Goal: Information Seeking & Learning: Learn about a topic

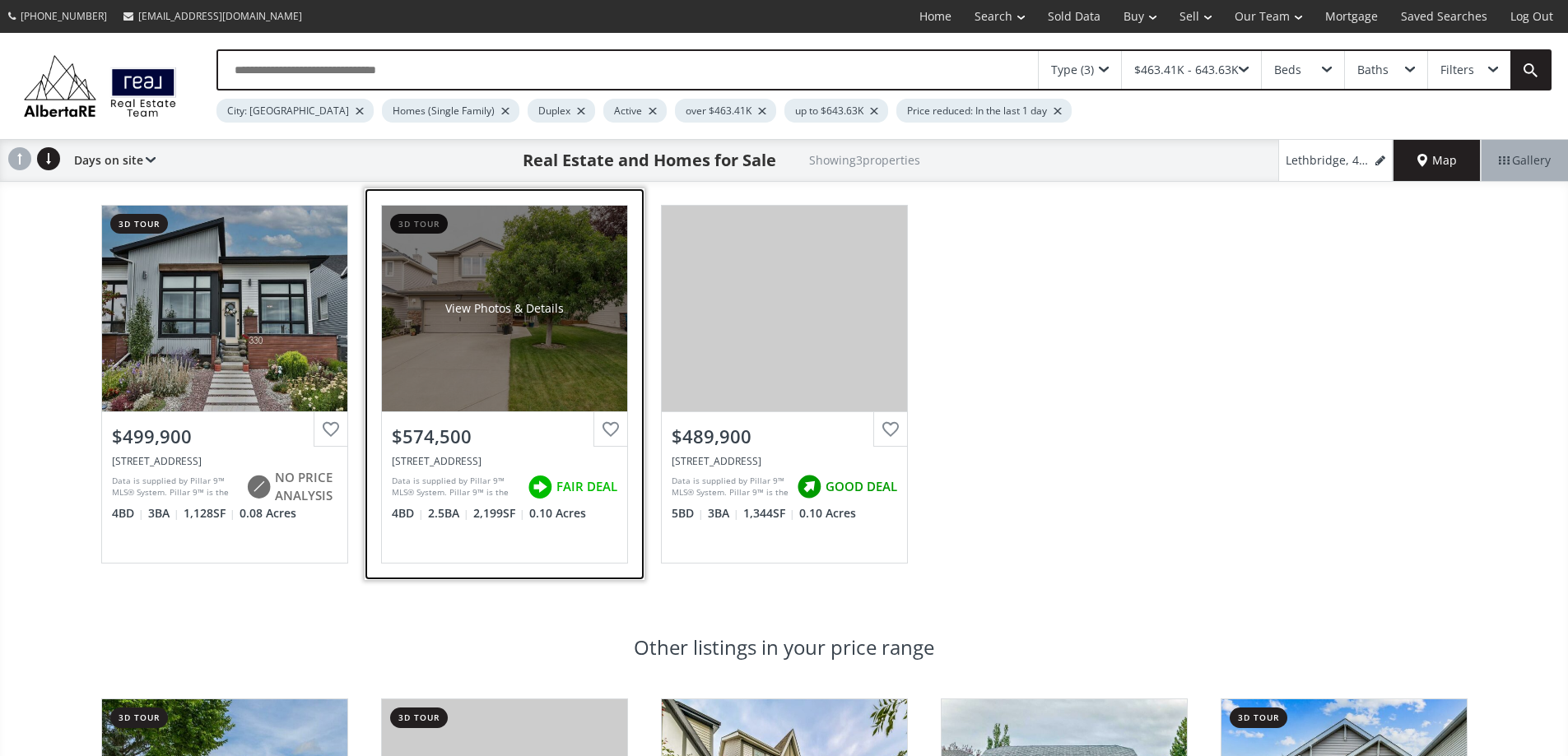
drag, startPoint x: 503, startPoint y: 347, endPoint x: 509, endPoint y: 354, distance: 9.2
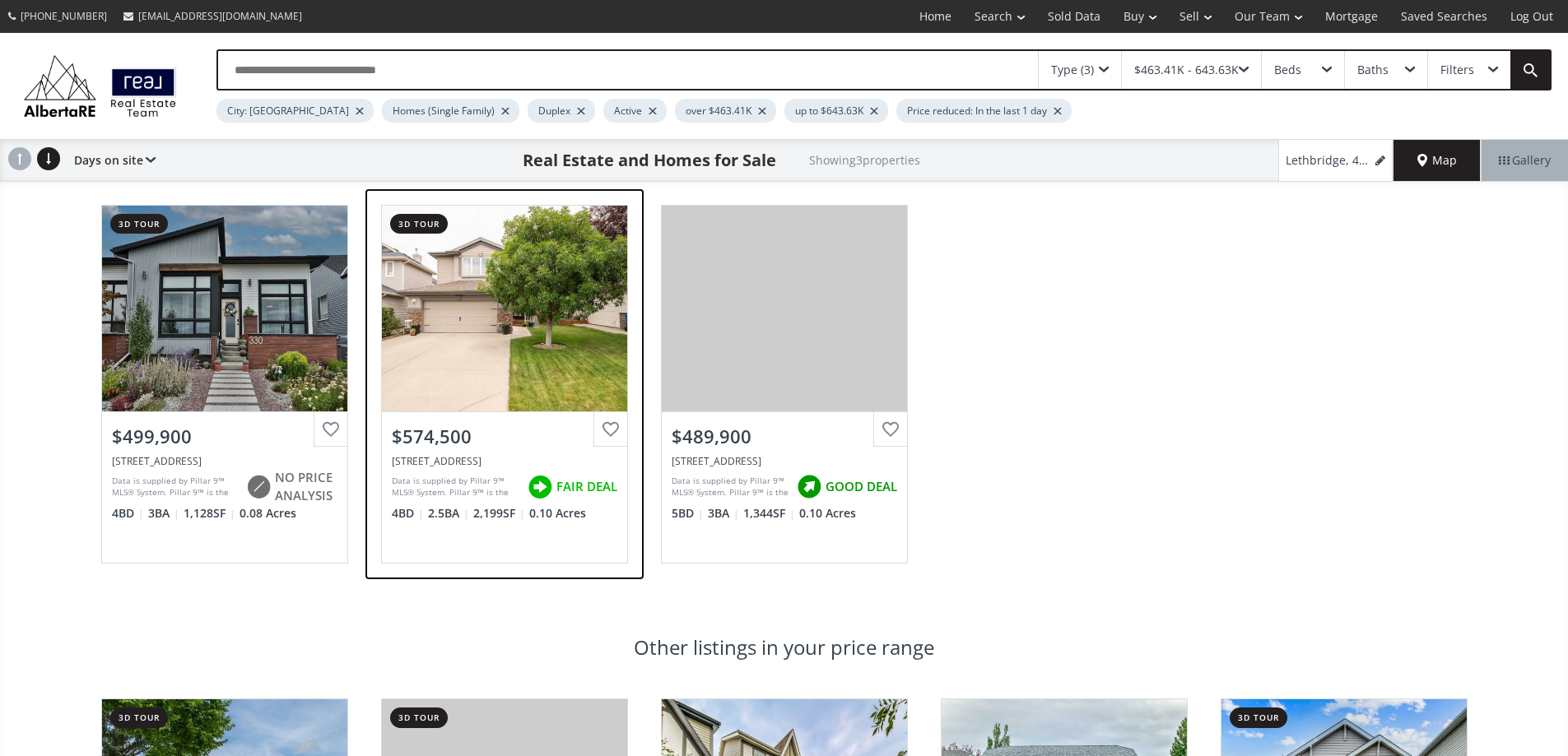
click at [503, 348] on div "View Photos & Details" at bounding box center [504, 309] width 245 height 206
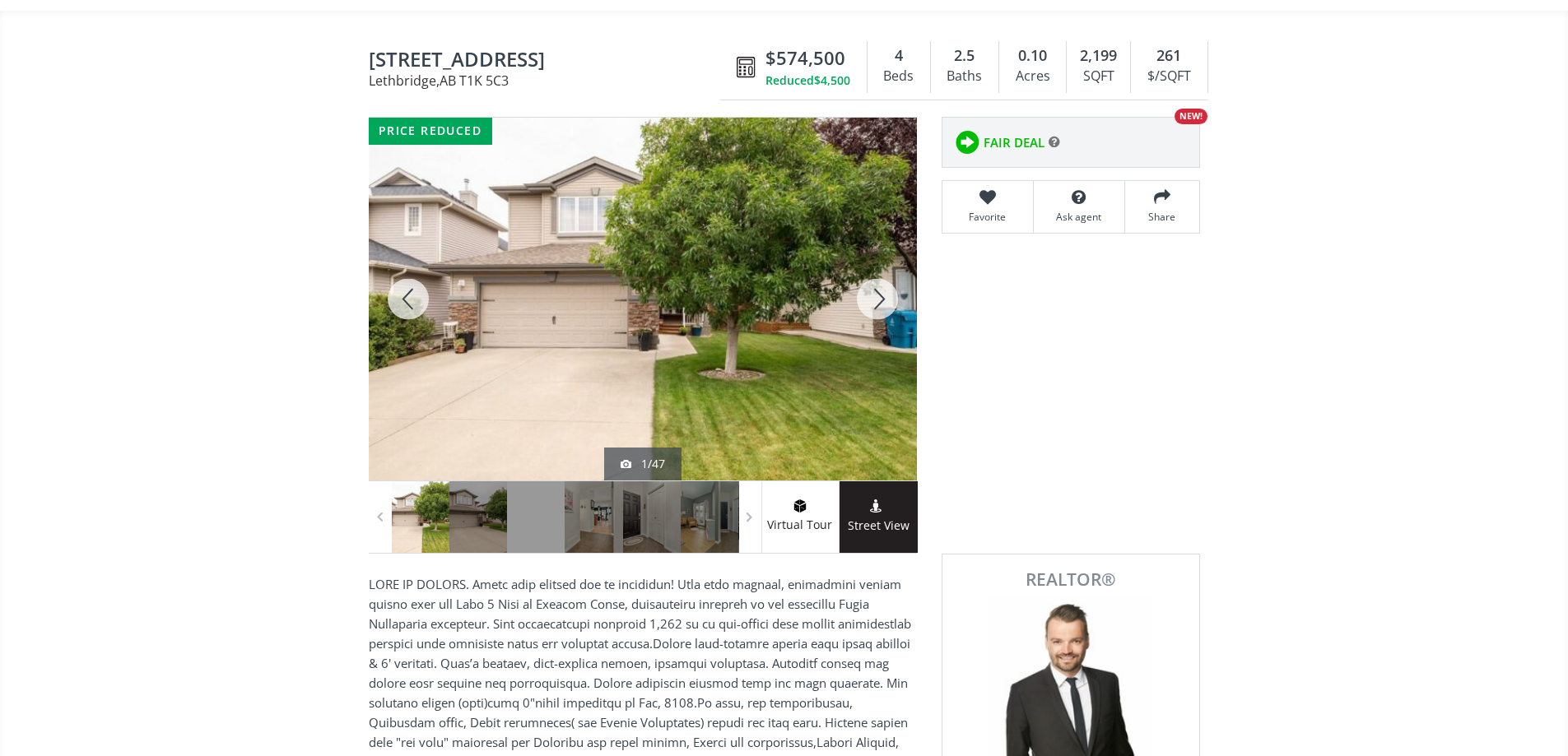
scroll to position [164, 0]
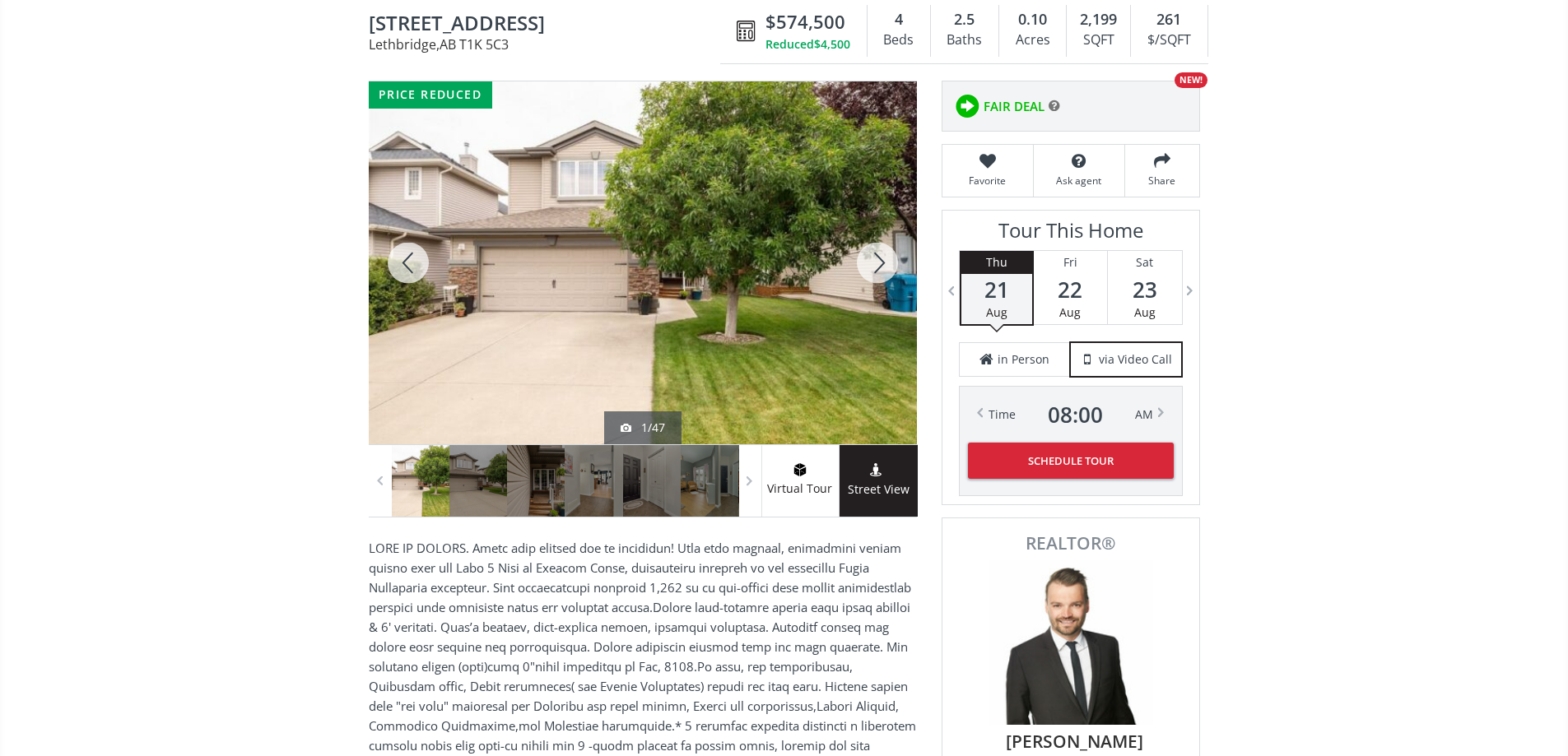
click at [662, 436] on div "1/47" at bounding box center [643, 427] width 44 height 16
click at [610, 303] on div at bounding box center [643, 263] width 549 height 363
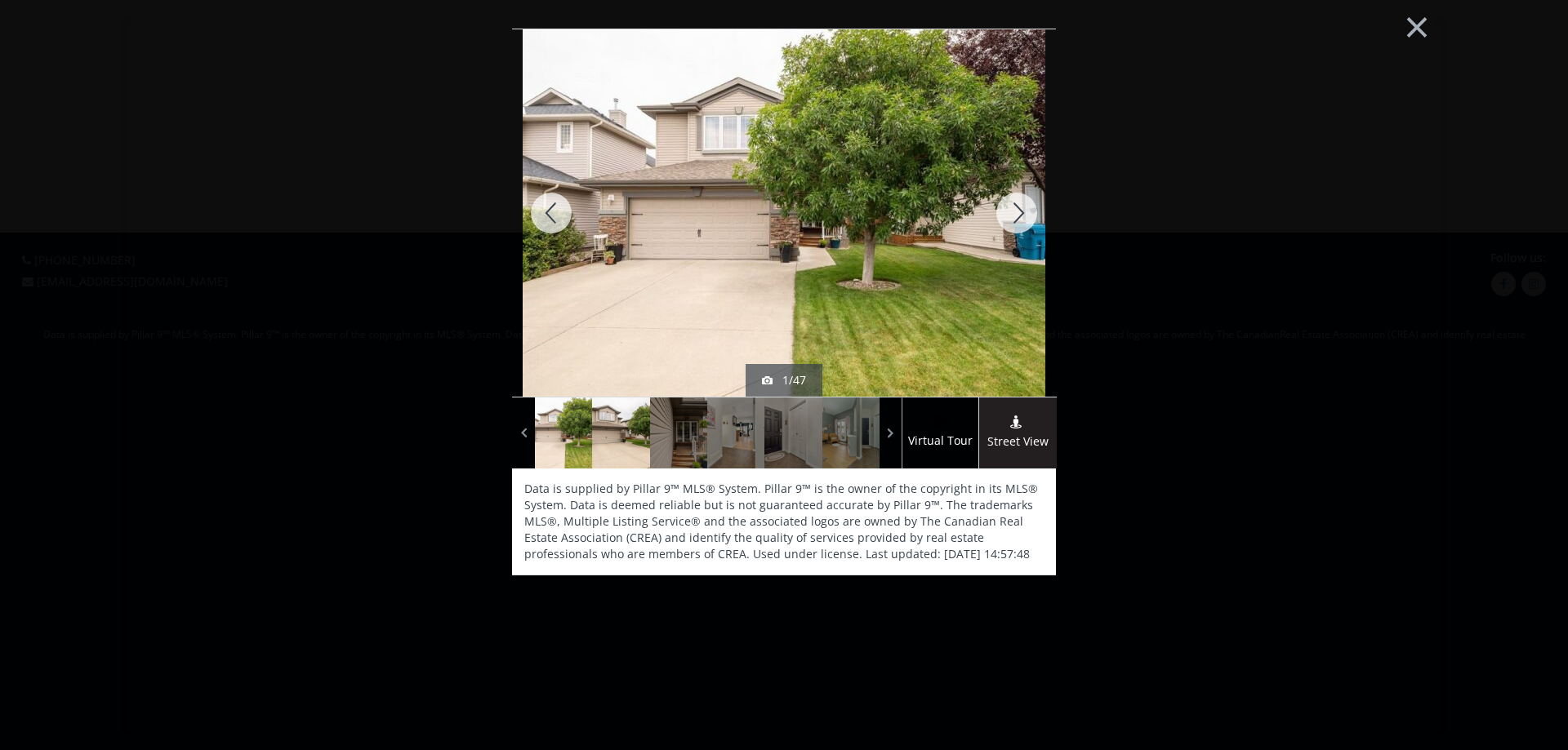
click at [615, 435] on div at bounding box center [621, 433] width 57 height 71
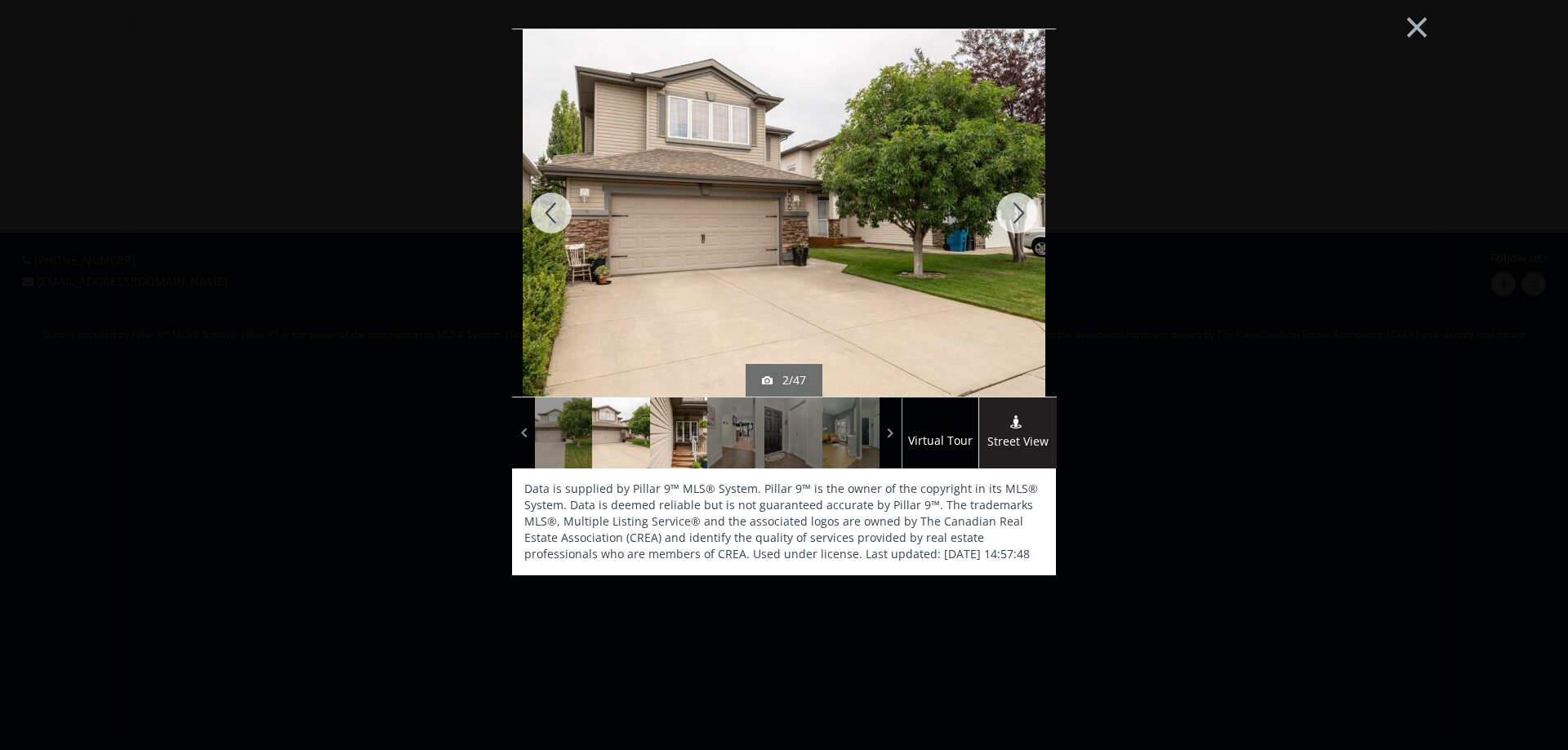
click at [692, 447] on div at bounding box center [678, 433] width 57 height 71
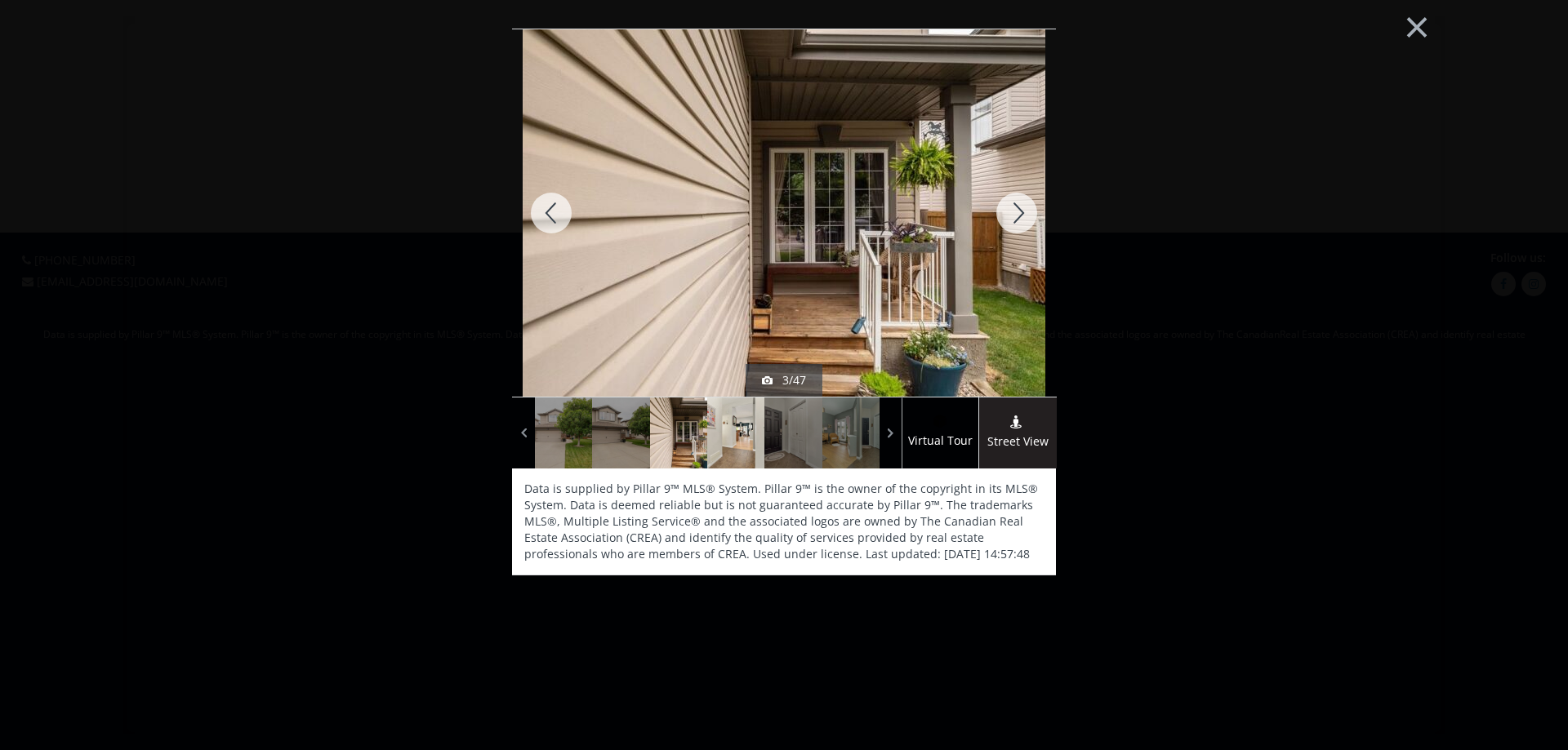
click at [730, 448] on div at bounding box center [736, 433] width 57 height 71
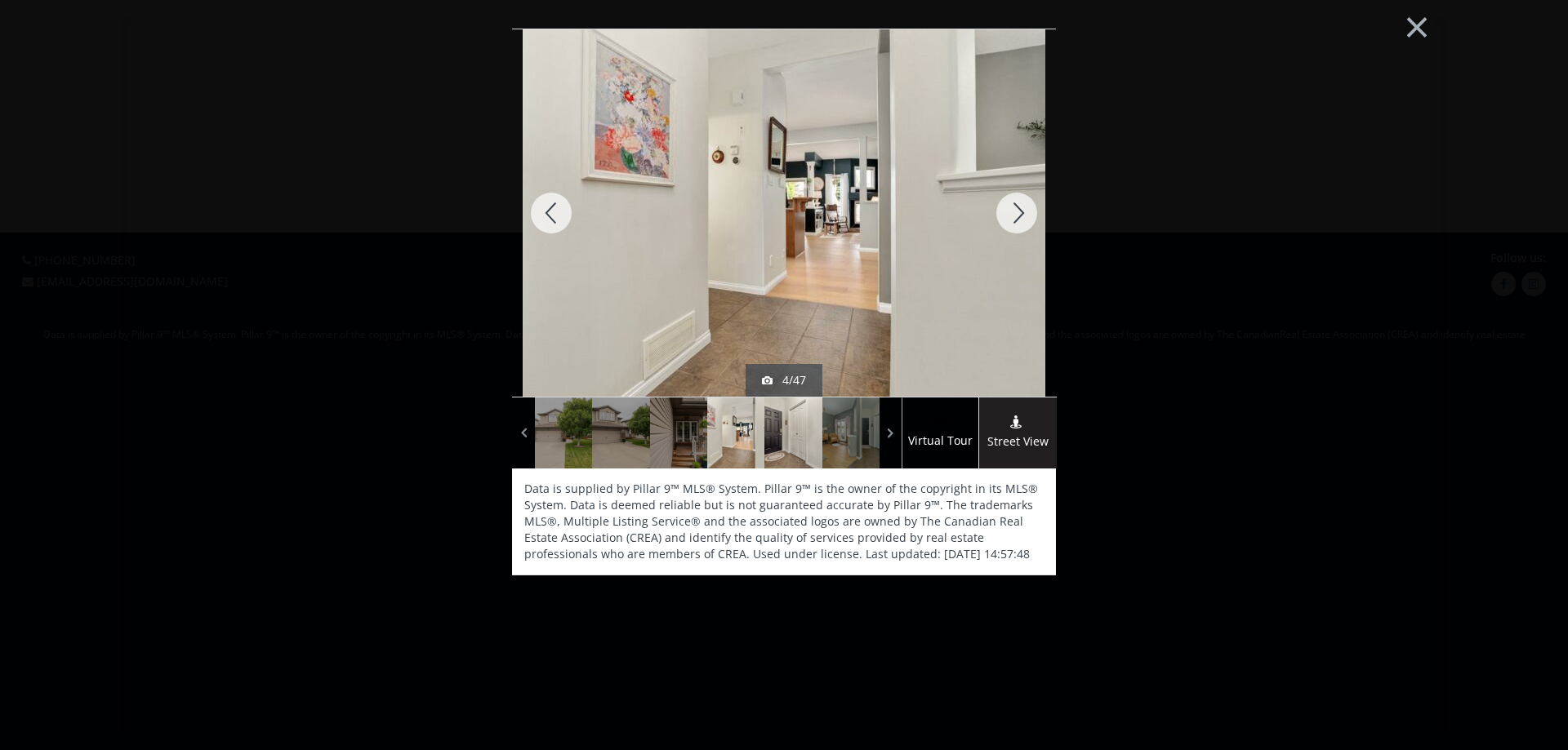
click at [782, 447] on div at bounding box center [793, 433] width 57 height 71
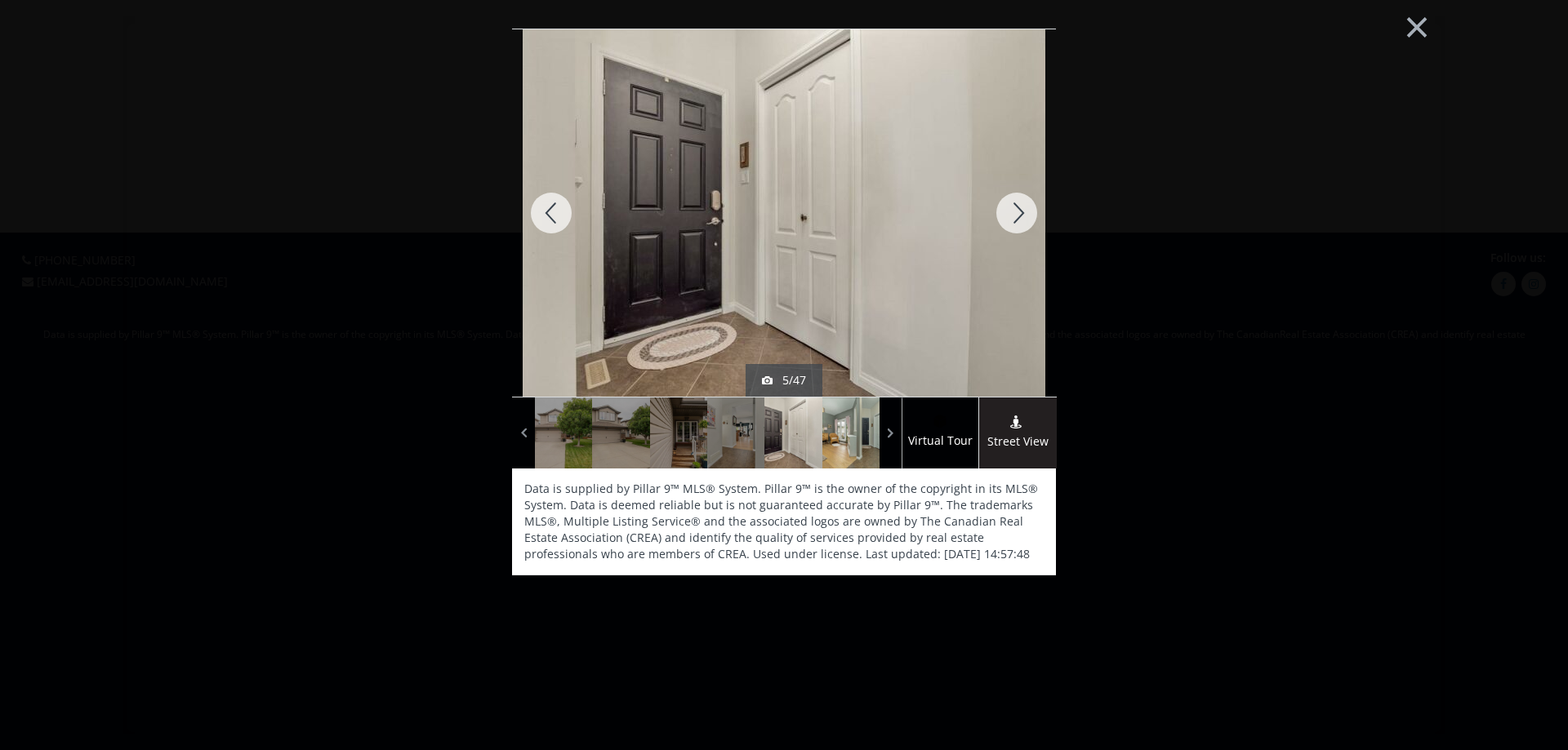
click at [861, 438] on div at bounding box center [851, 433] width 57 height 71
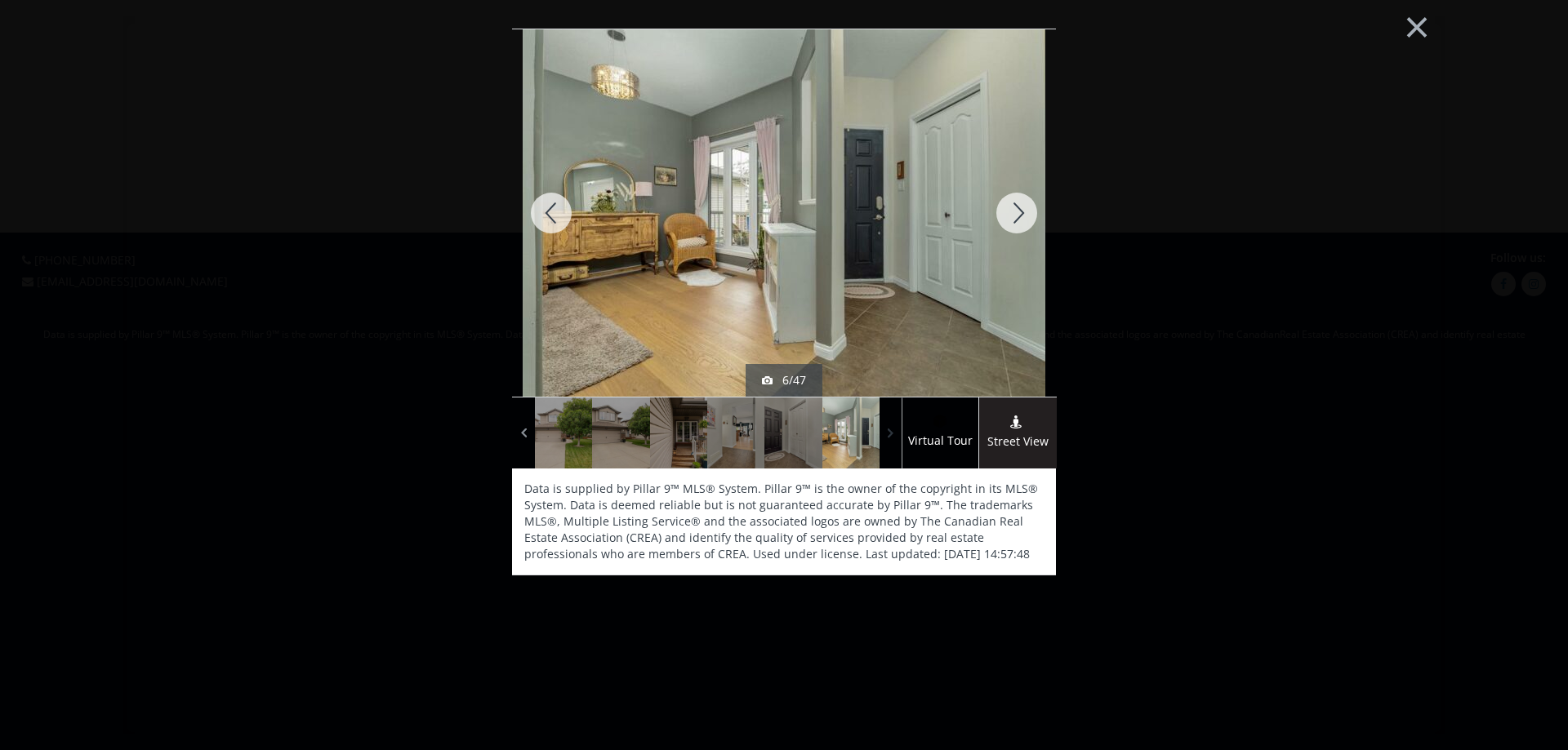
click at [887, 434] on span at bounding box center [890, 433] width 16 height 24
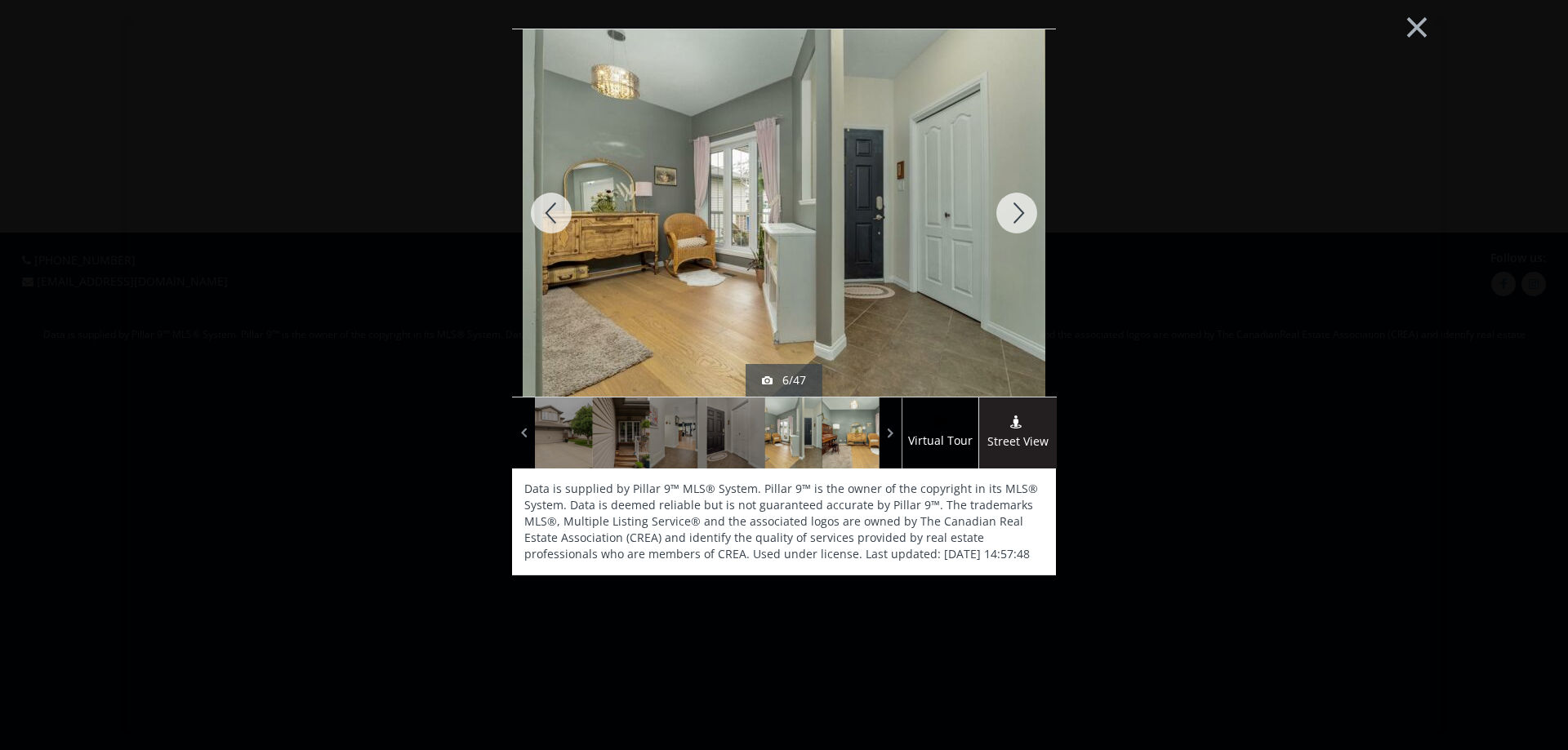
click at [849, 436] on div at bounding box center [851, 433] width 57 height 71
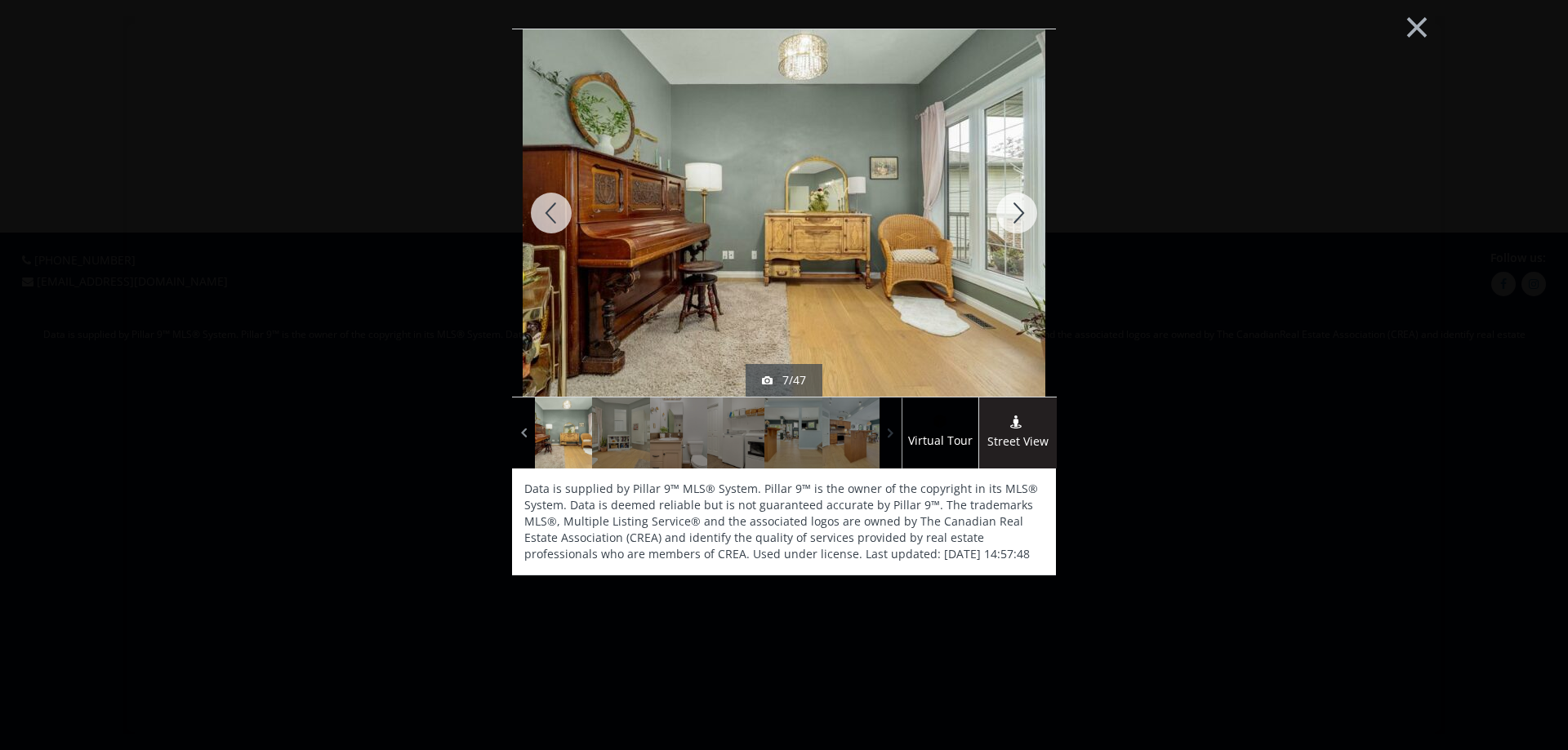
click at [893, 438] on span at bounding box center [890, 433] width 16 height 24
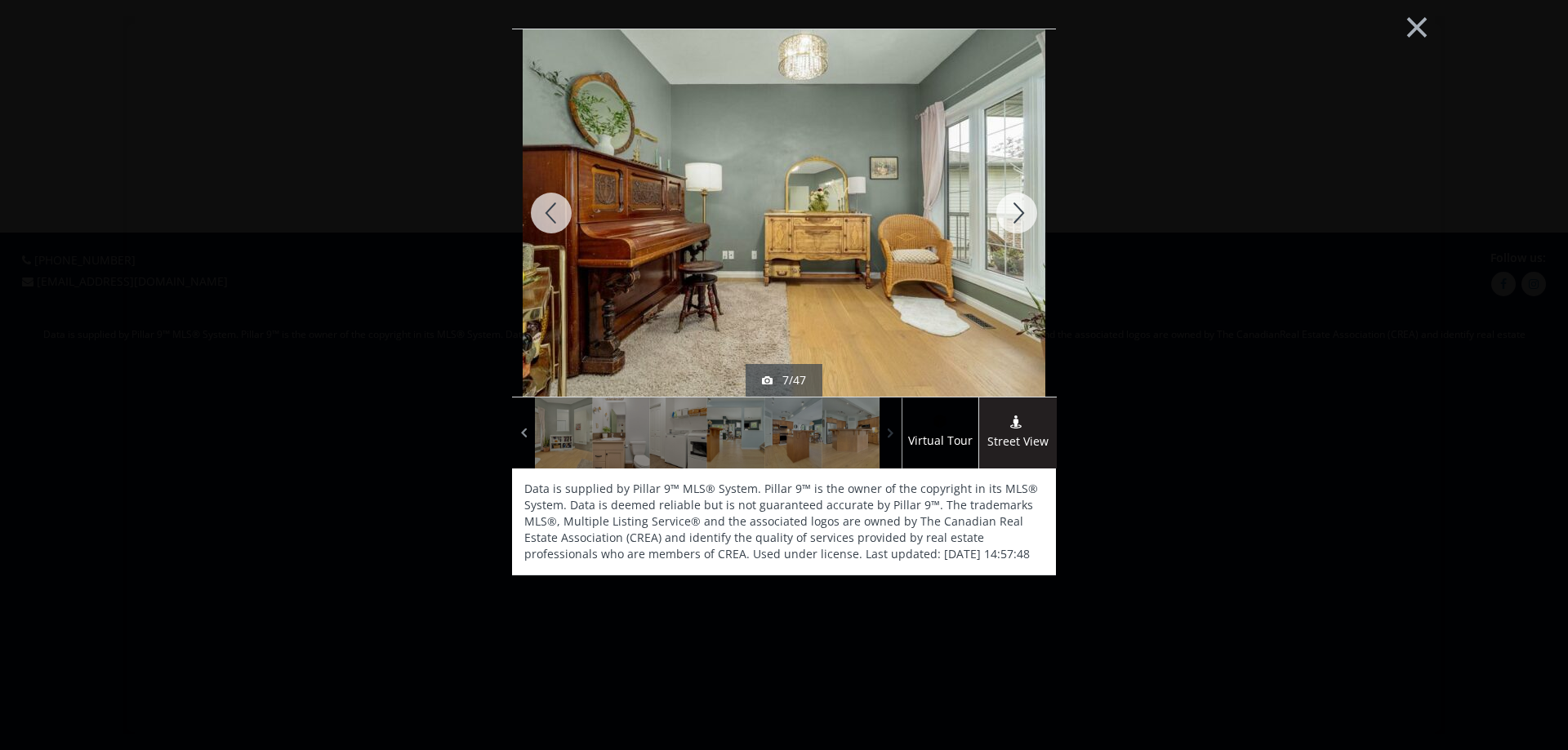
click at [893, 438] on span at bounding box center [890, 433] width 16 height 24
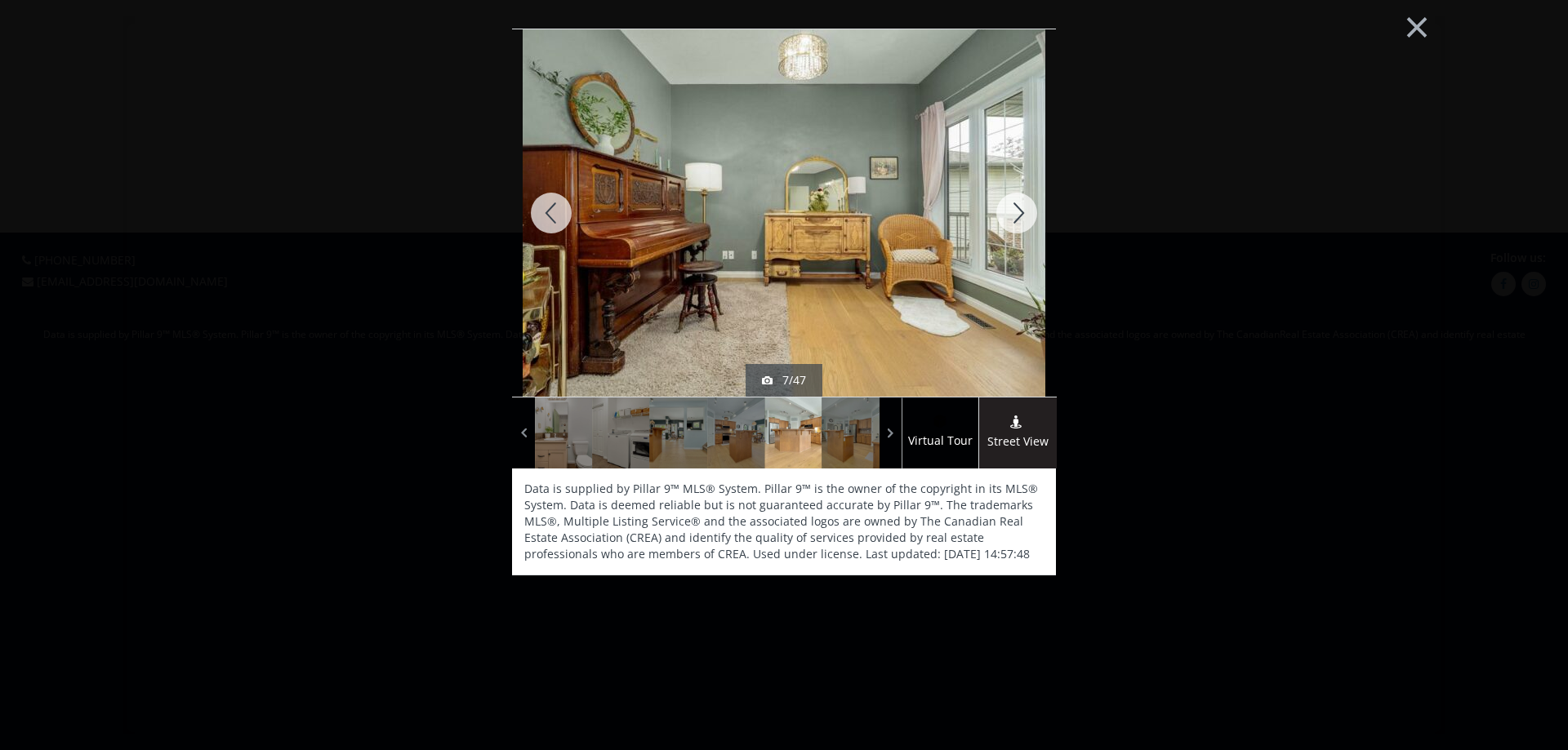
click at [794, 436] on div at bounding box center [793, 433] width 57 height 71
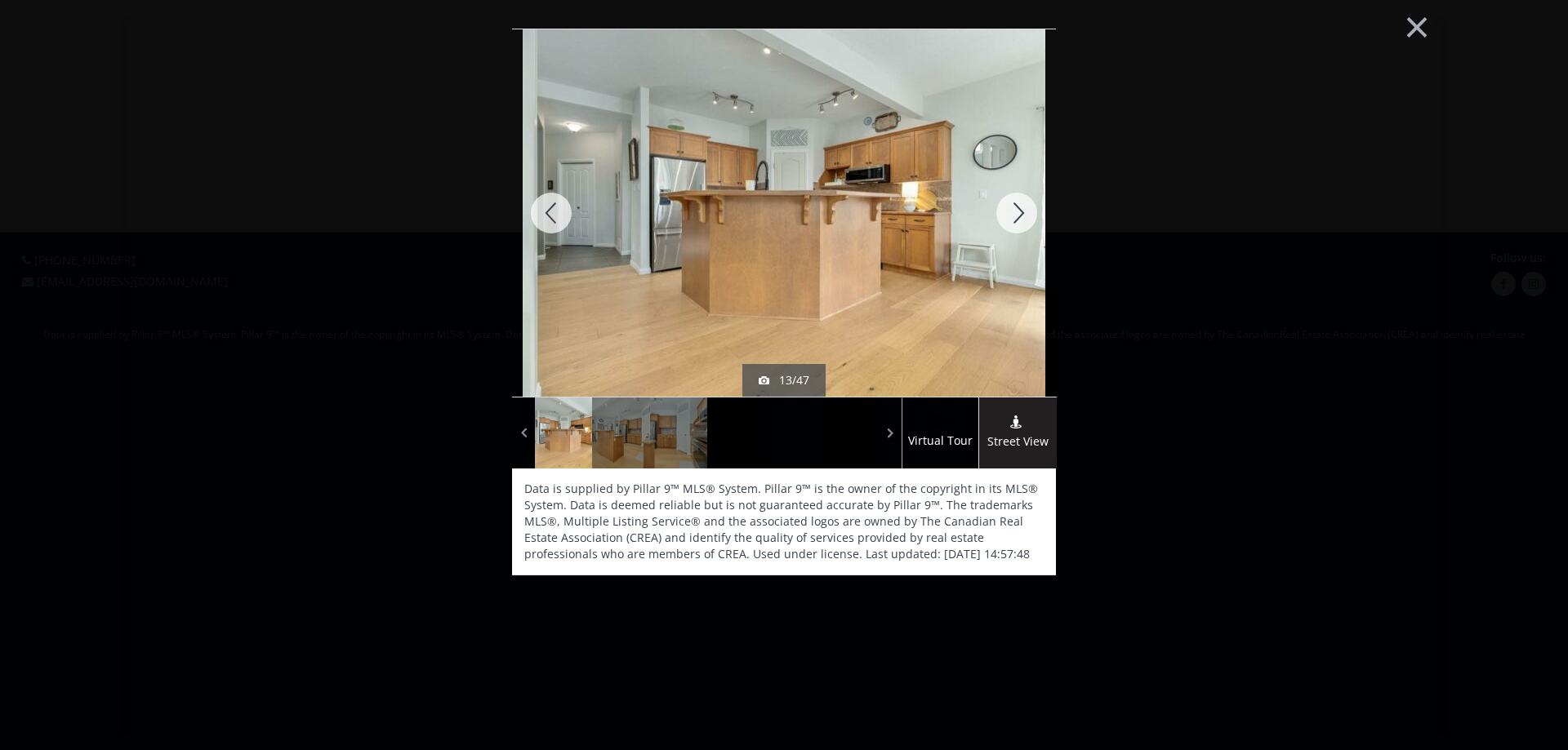
click at [784, 433] on div at bounding box center [793, 433] width 57 height 71
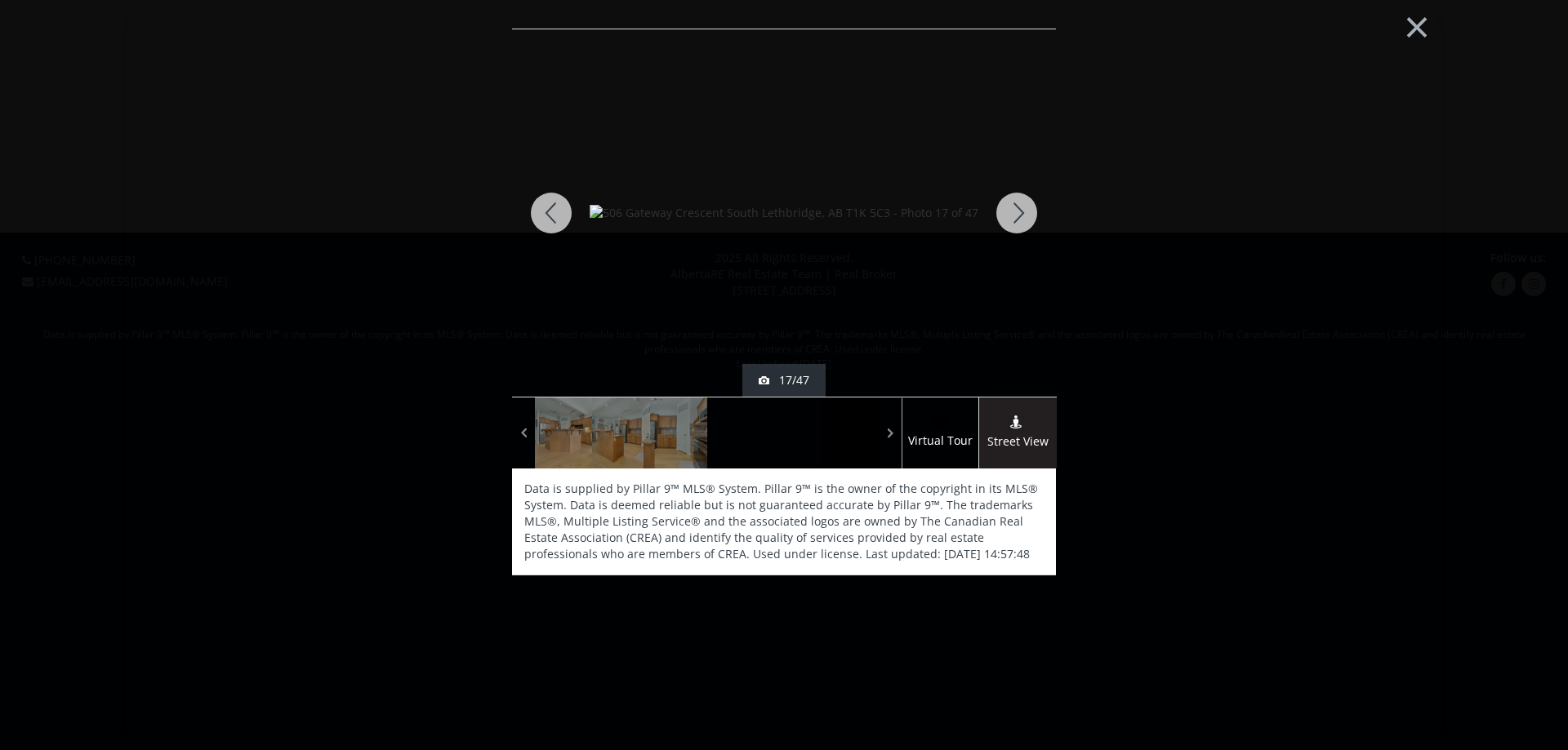
click at [737, 442] on div at bounding box center [736, 433] width 57 height 71
click at [1423, 16] on button "×" at bounding box center [1417, 24] width 90 height 67
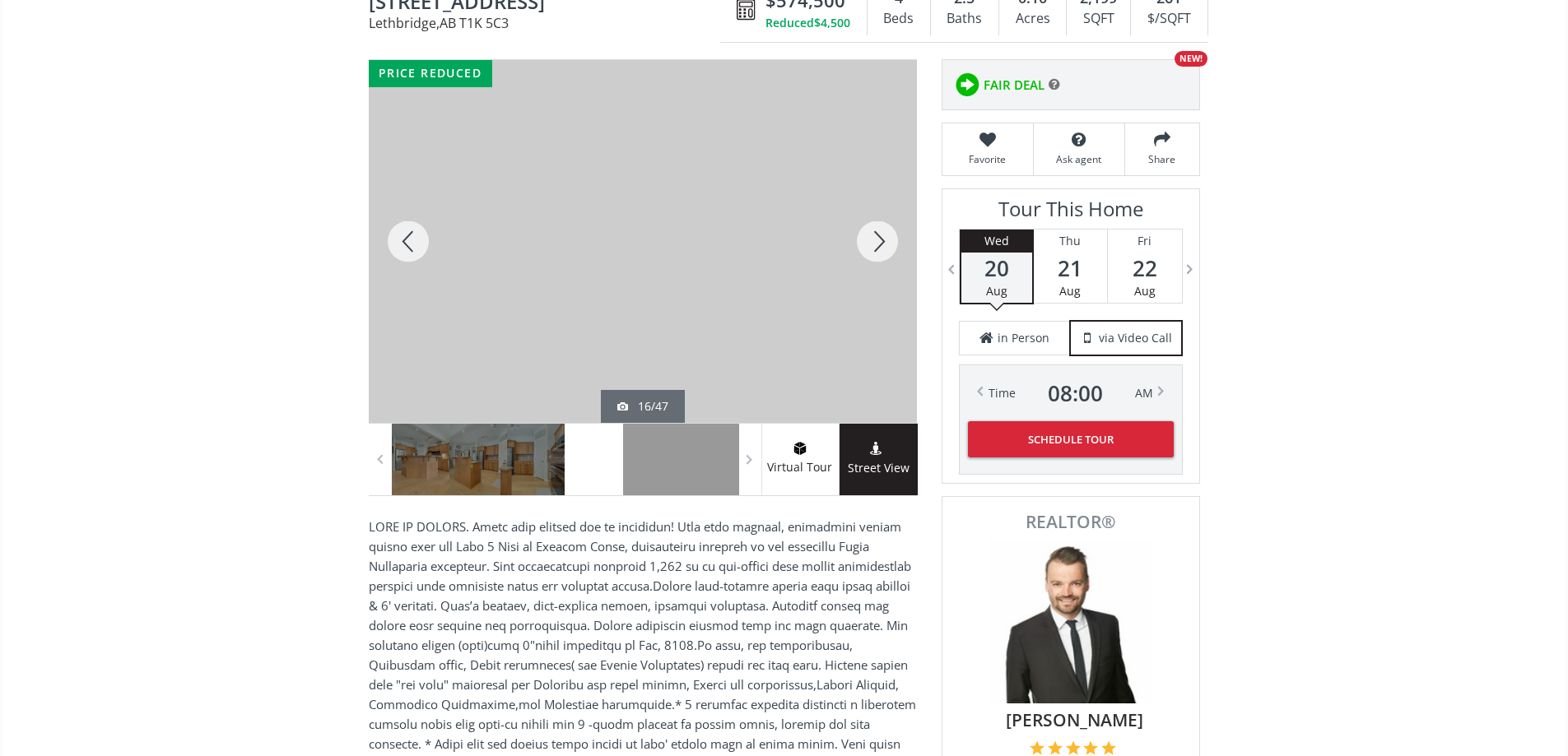
scroll to position [164, 0]
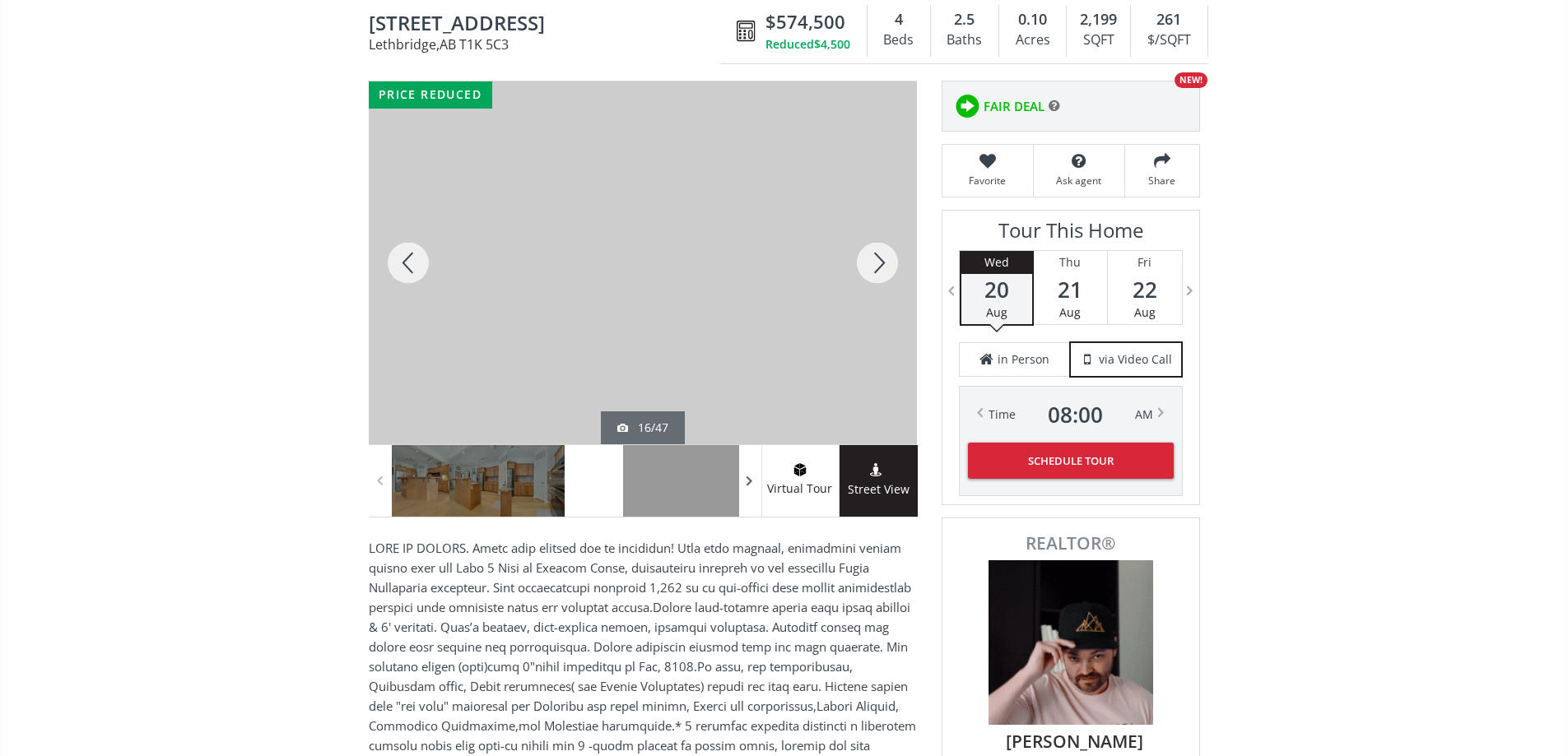
click at [747, 492] on span at bounding box center [750, 481] width 16 height 25
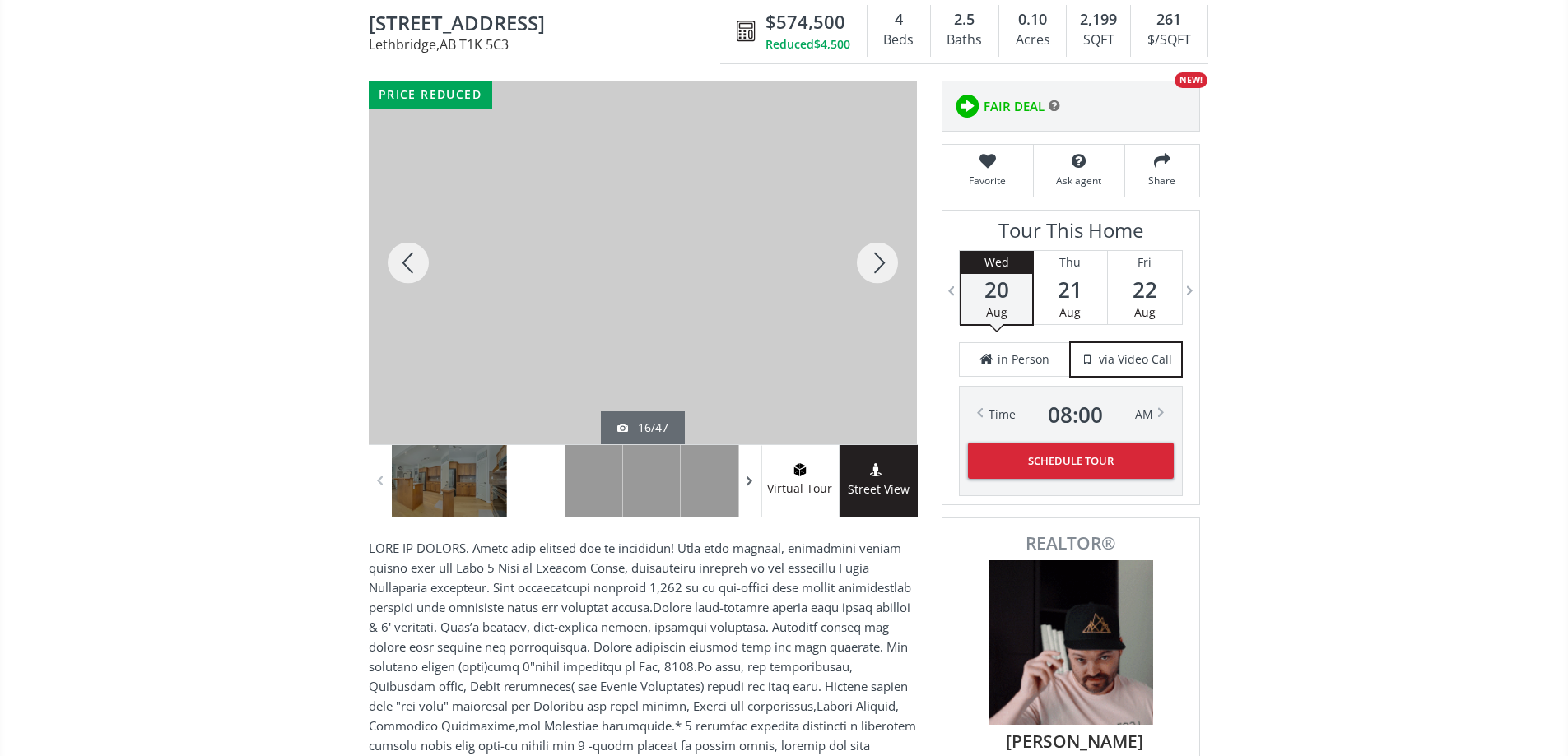
click at [746, 493] on span at bounding box center [750, 481] width 16 height 25
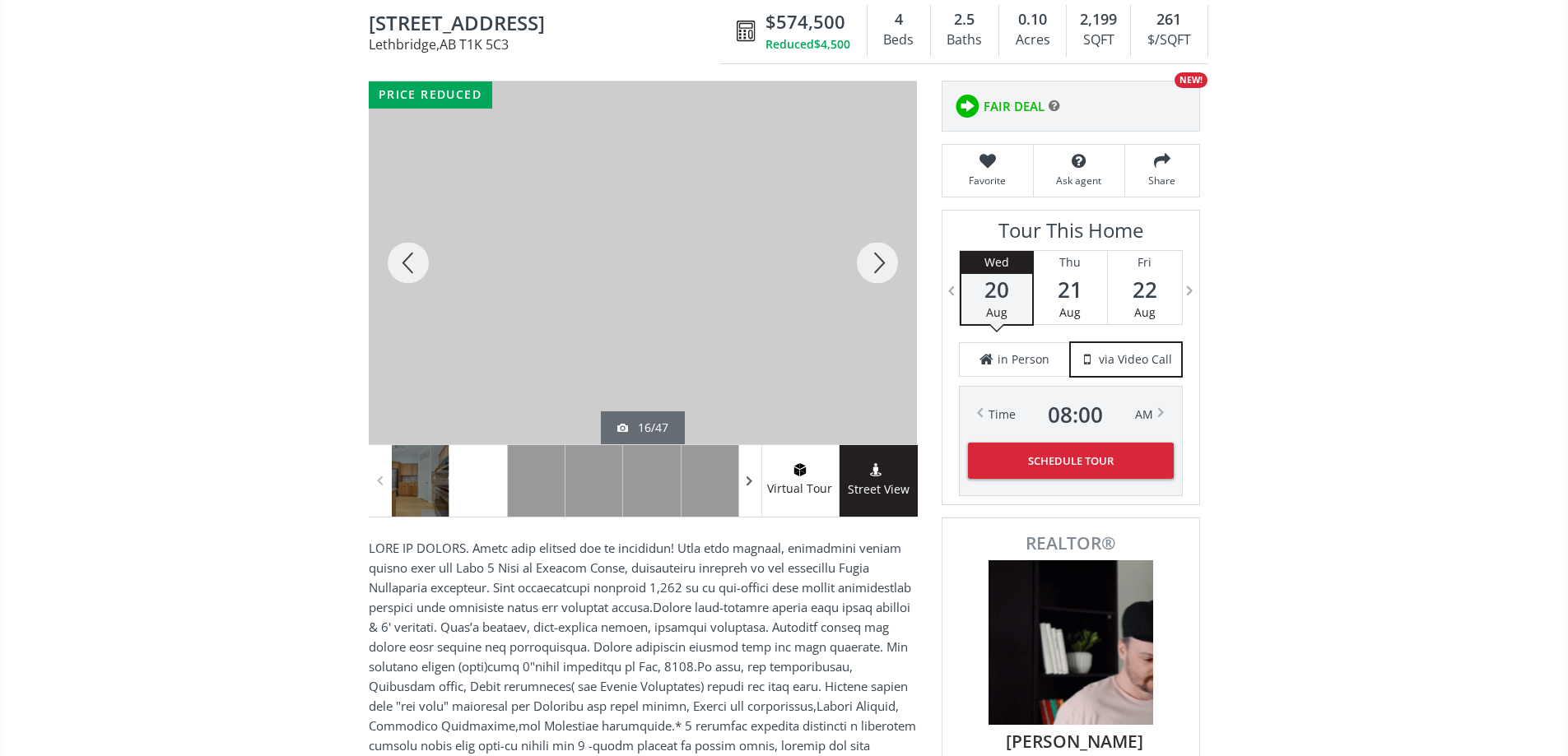
click at [746, 493] on span at bounding box center [750, 481] width 16 height 25
click at [469, 499] on div at bounding box center [479, 481] width 58 height 72
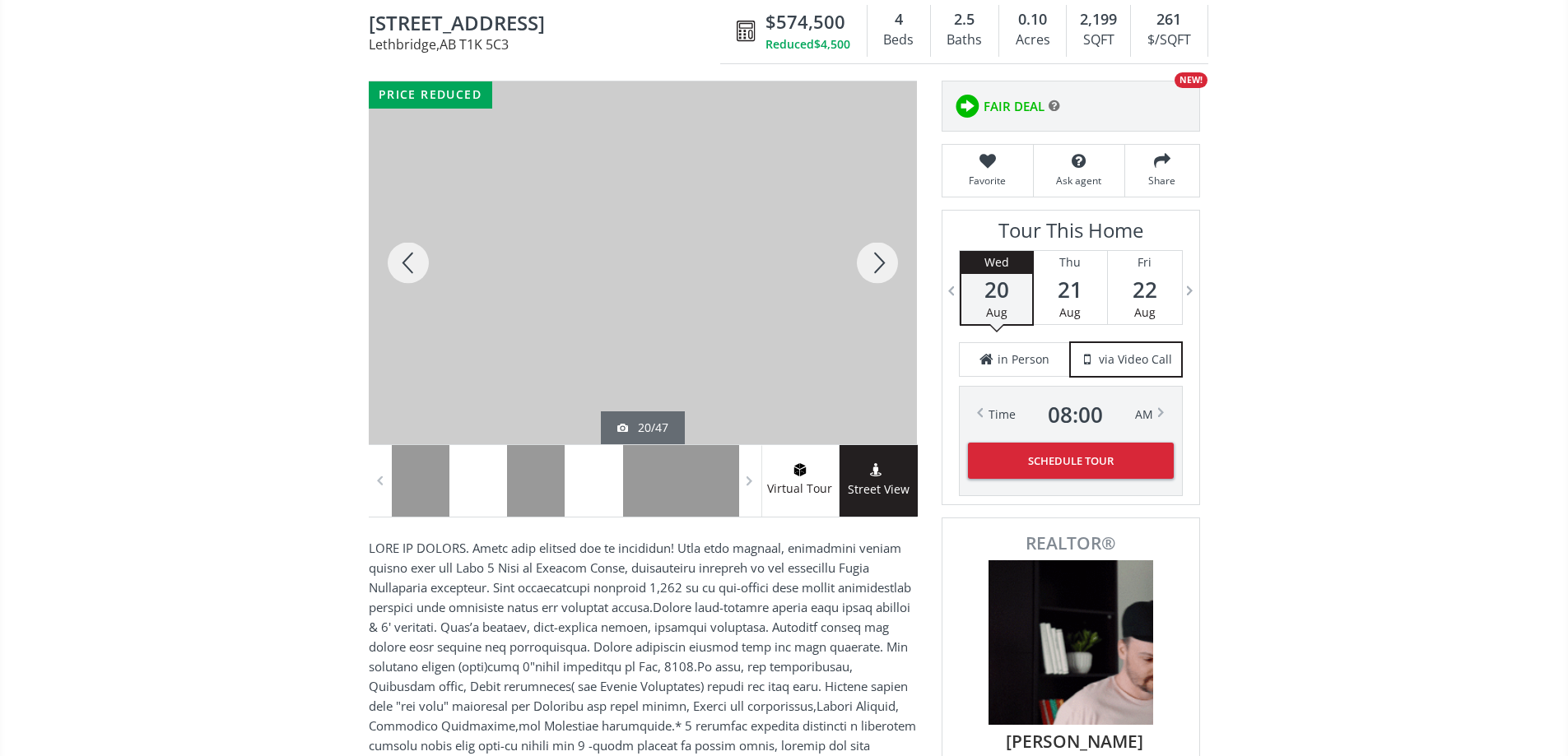
click at [580, 490] on div at bounding box center [594, 481] width 58 height 72
click at [650, 488] on div at bounding box center [652, 481] width 58 height 72
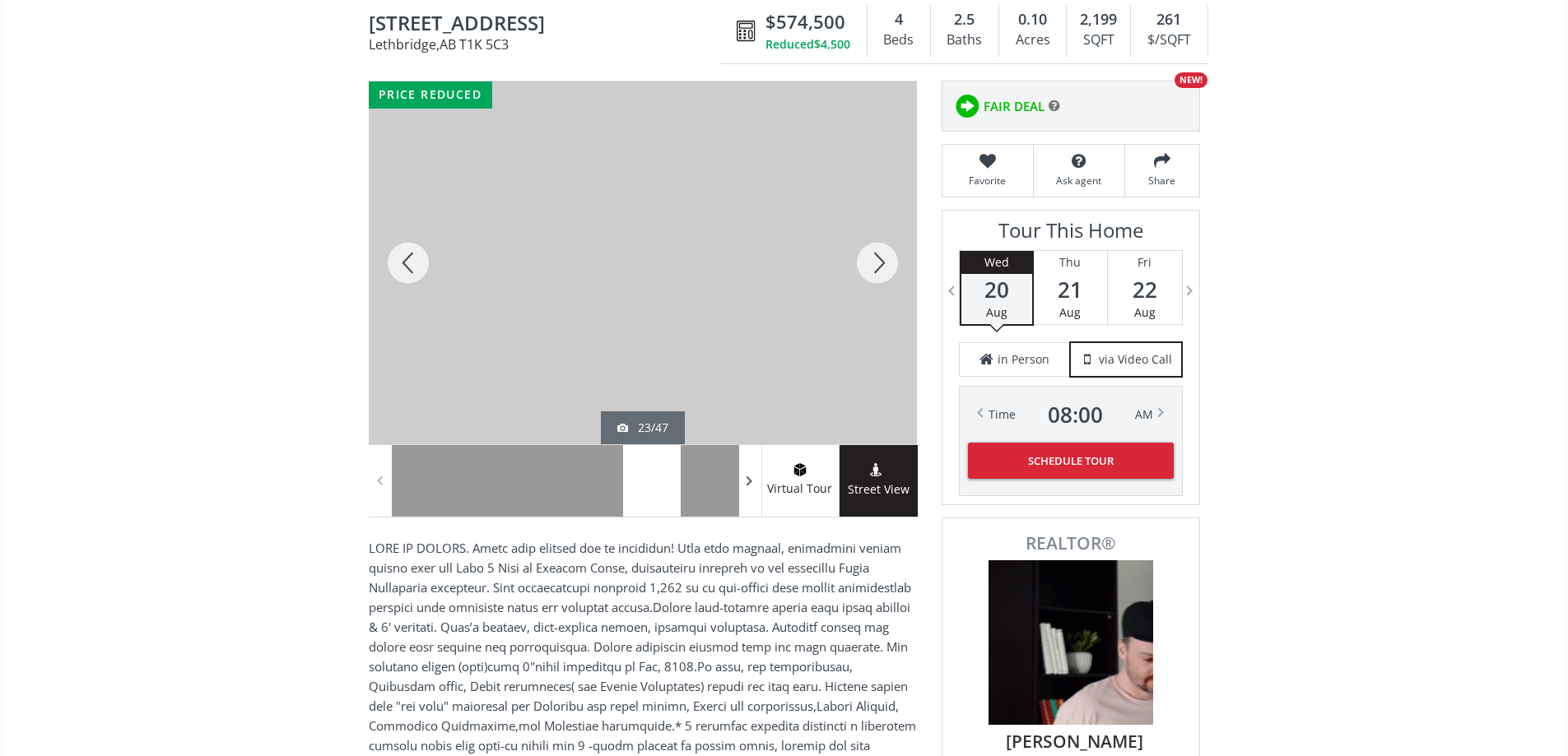
click at [747, 488] on span at bounding box center [750, 481] width 16 height 25
click at [747, 489] on span at bounding box center [750, 481] width 16 height 25
click at [747, 490] on span at bounding box center [750, 481] width 16 height 25
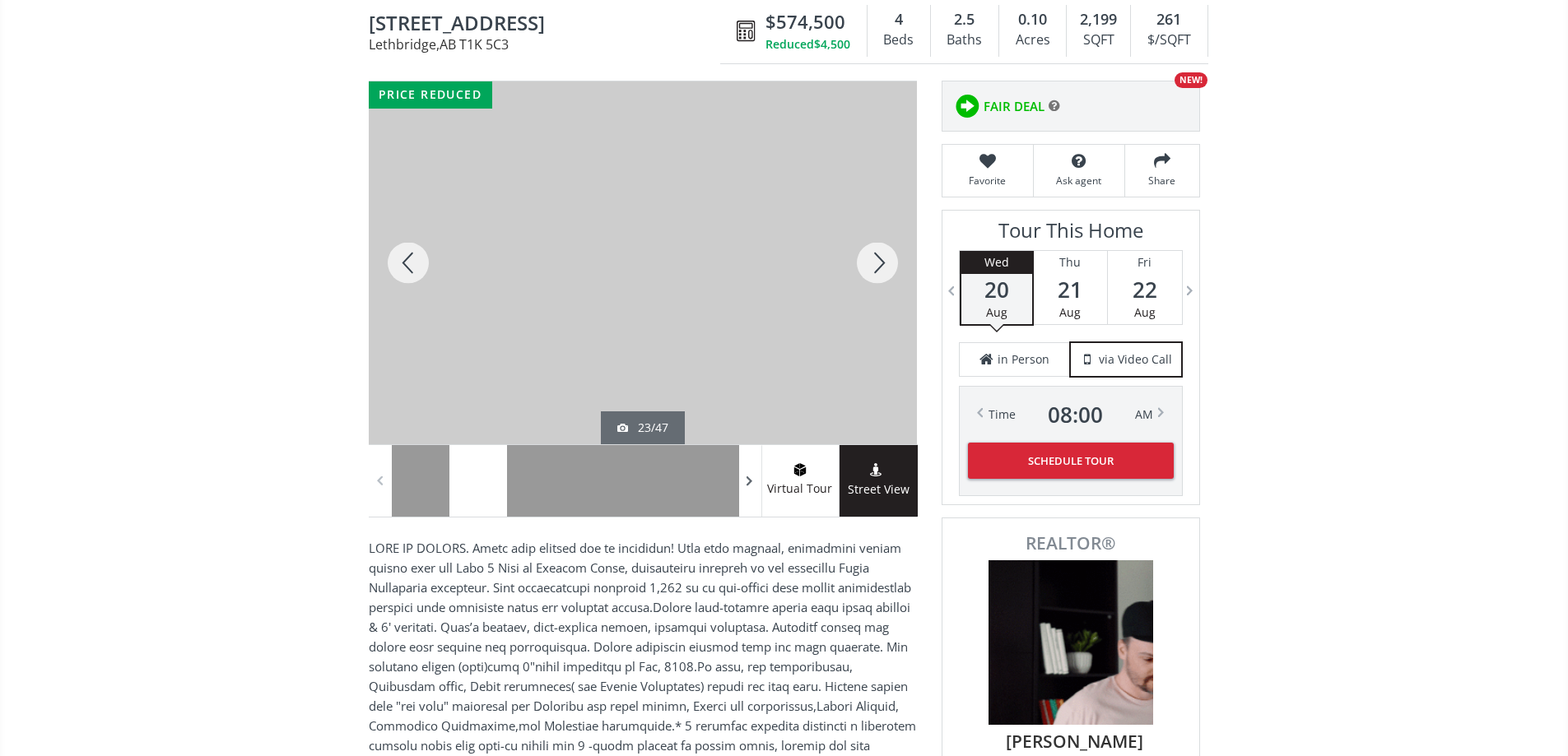
click at [747, 490] on span at bounding box center [750, 481] width 16 height 25
click at [747, 490] on span at bounding box center [750, 481] width 16 height 25
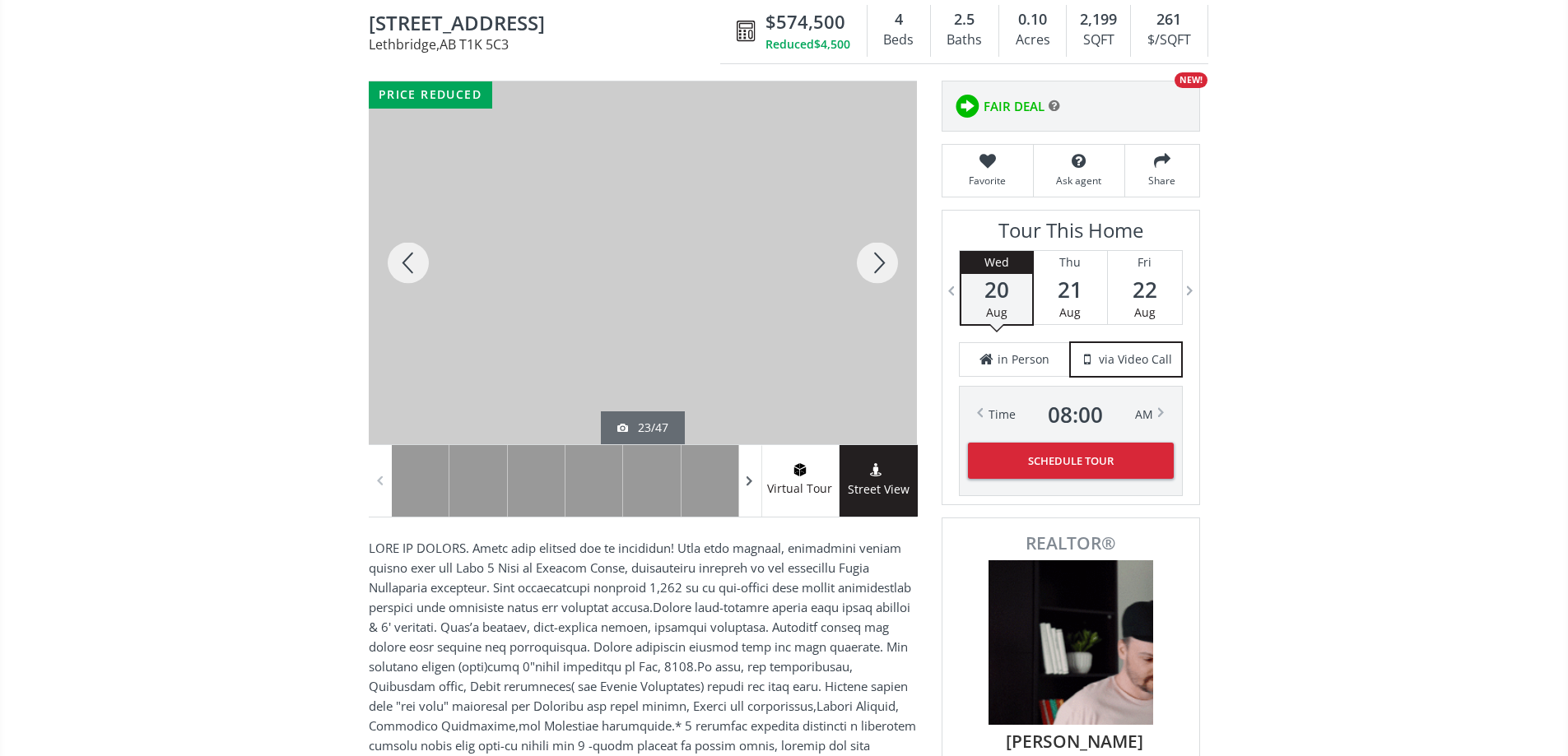
click at [747, 490] on span at bounding box center [750, 481] width 16 height 25
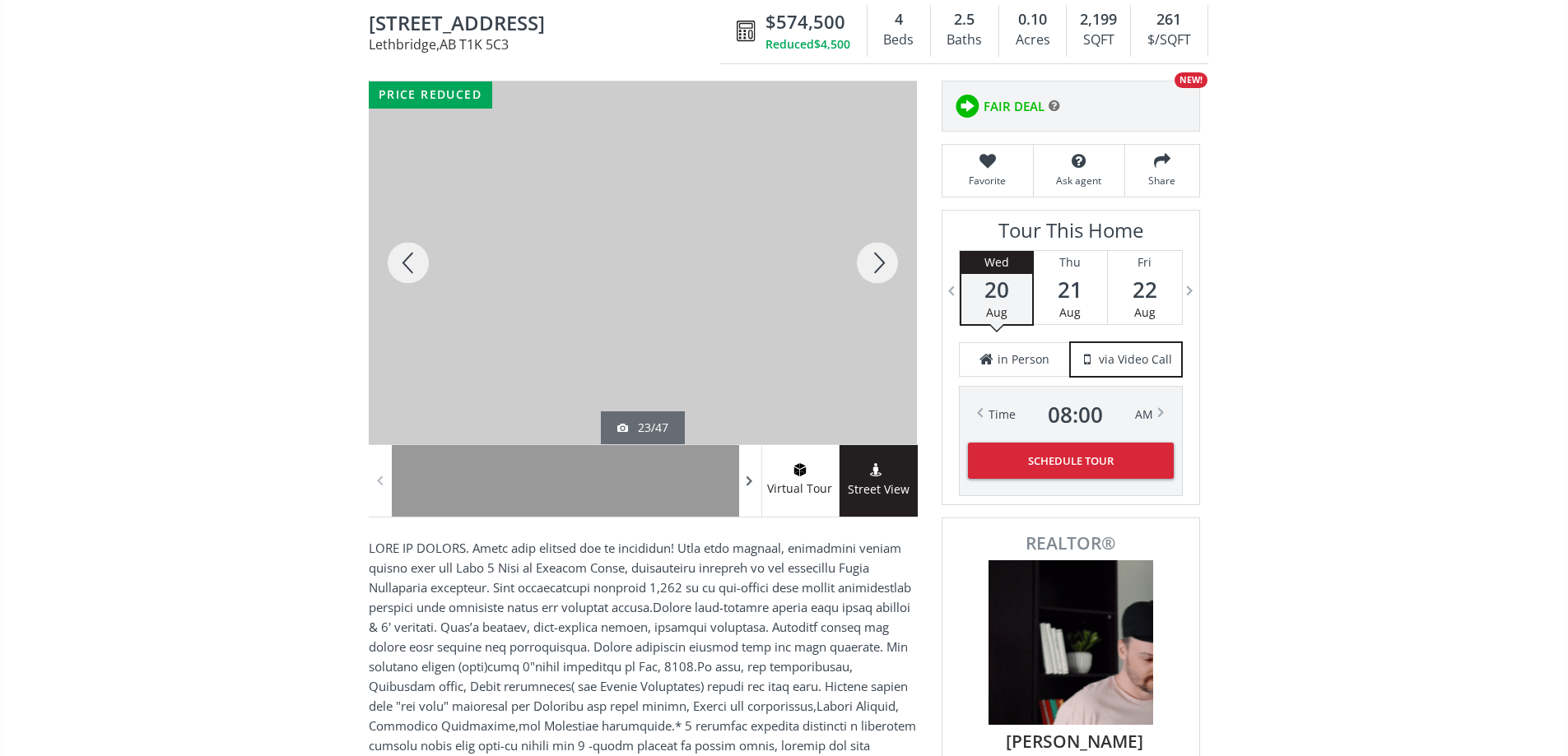
click at [747, 490] on span at bounding box center [750, 481] width 16 height 25
click at [747, 491] on span at bounding box center [750, 481] width 16 height 25
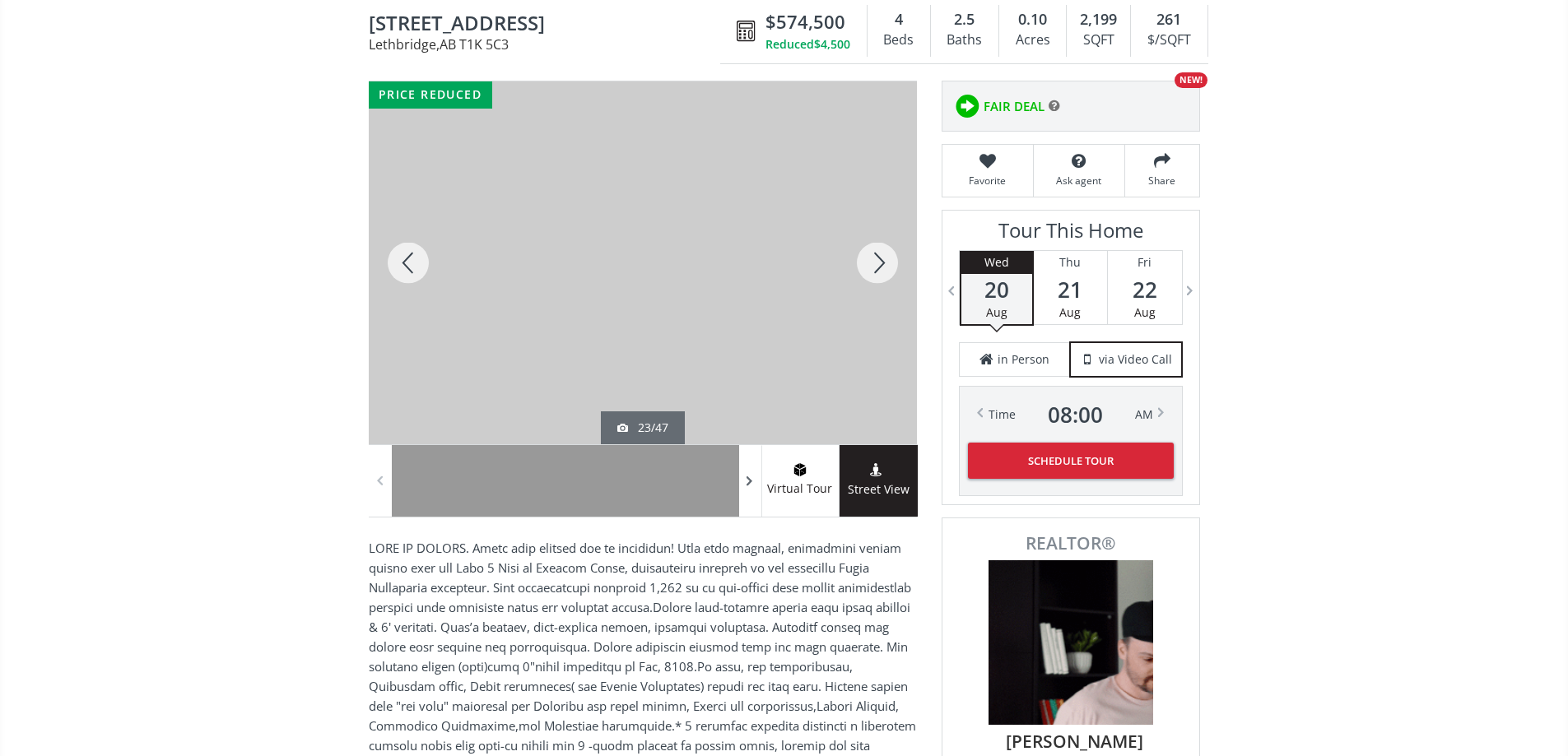
click at [747, 491] on span at bounding box center [750, 481] width 16 height 25
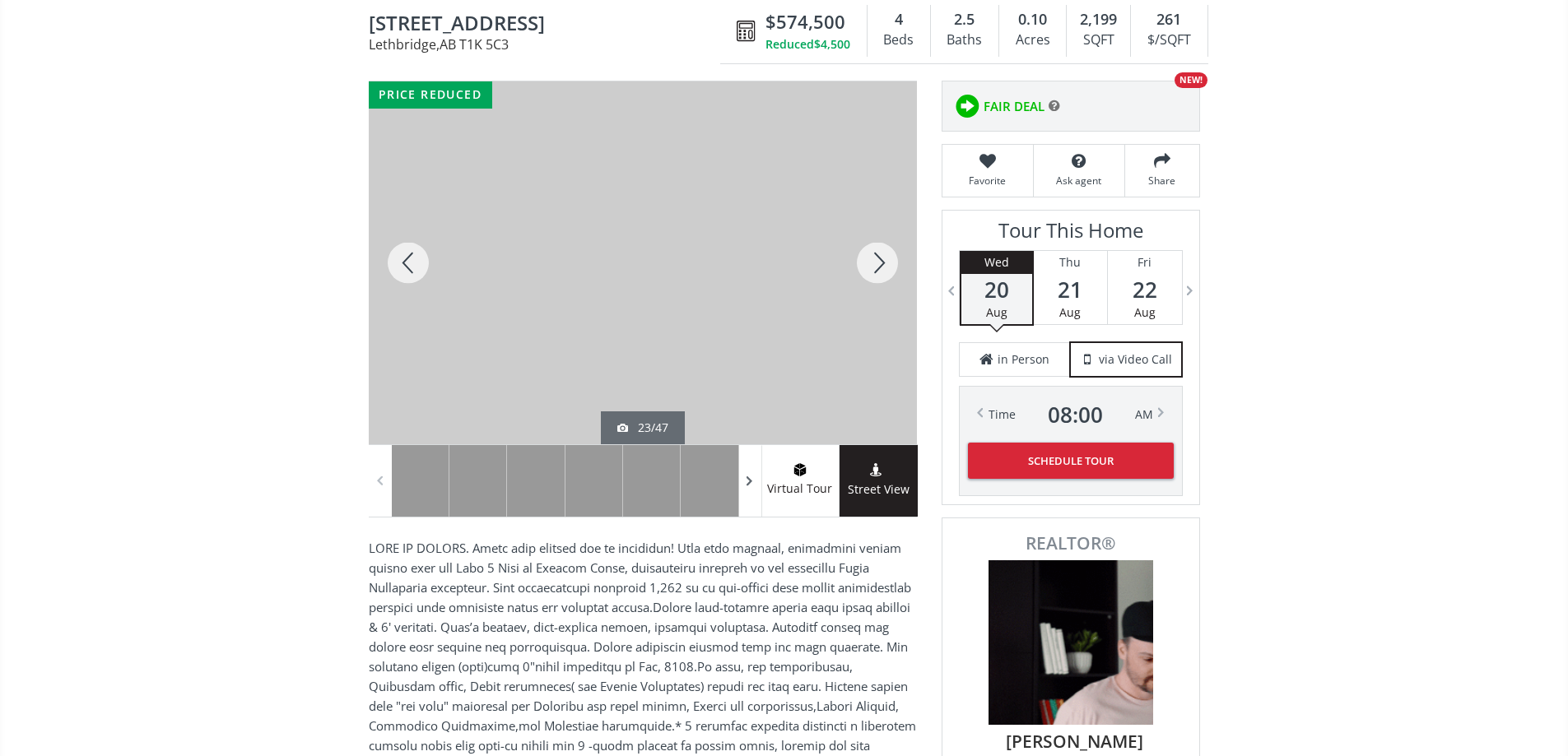
click at [747, 491] on span at bounding box center [750, 481] width 16 height 25
click at [635, 507] on div at bounding box center [652, 481] width 58 height 72
click at [747, 494] on span at bounding box center [750, 481] width 16 height 25
click at [585, 499] on div at bounding box center [594, 481] width 58 height 72
click at [716, 501] on div at bounding box center [709, 481] width 58 height 72
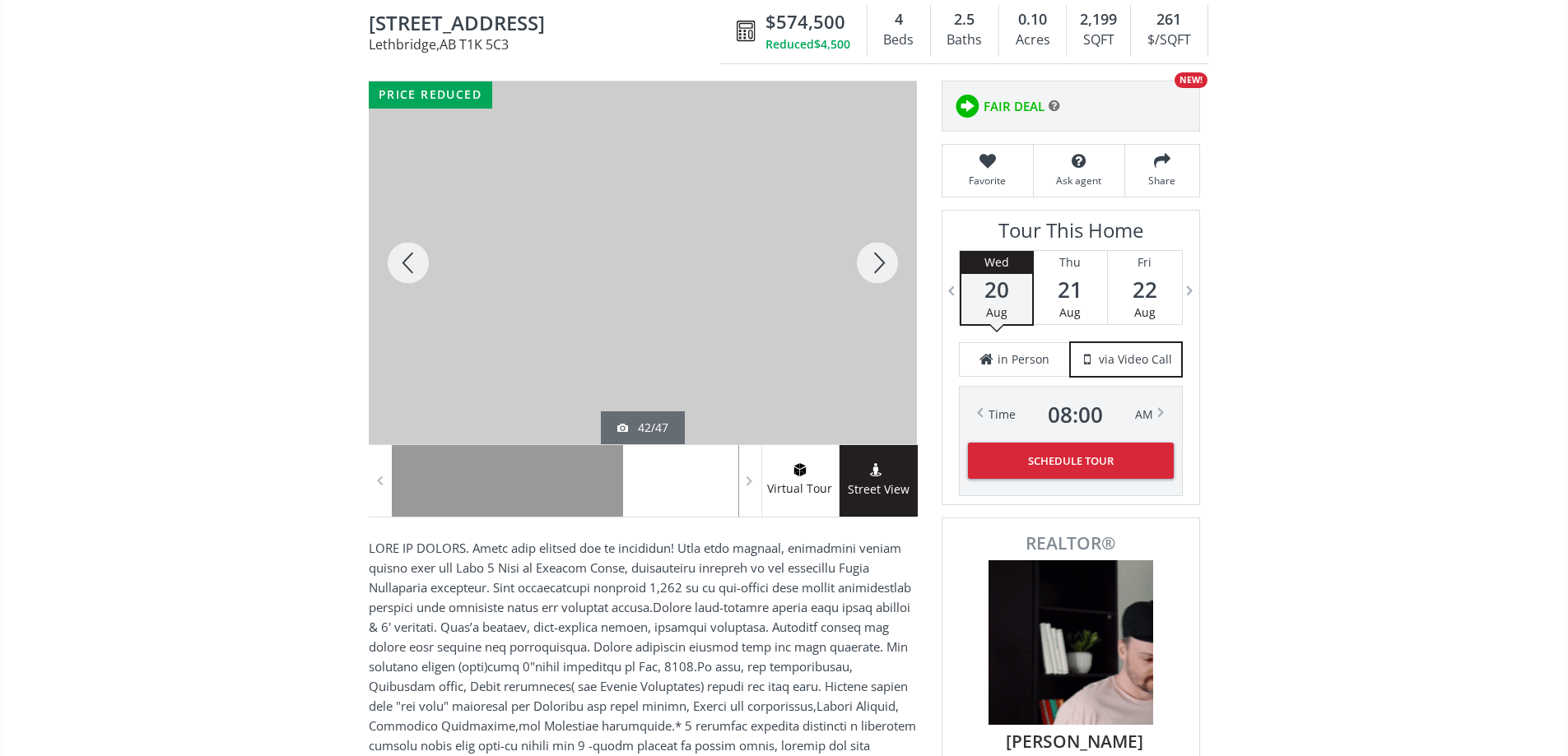
click at [650, 494] on div at bounding box center [652, 481] width 58 height 72
click at [590, 478] on div at bounding box center [594, 481] width 58 height 72
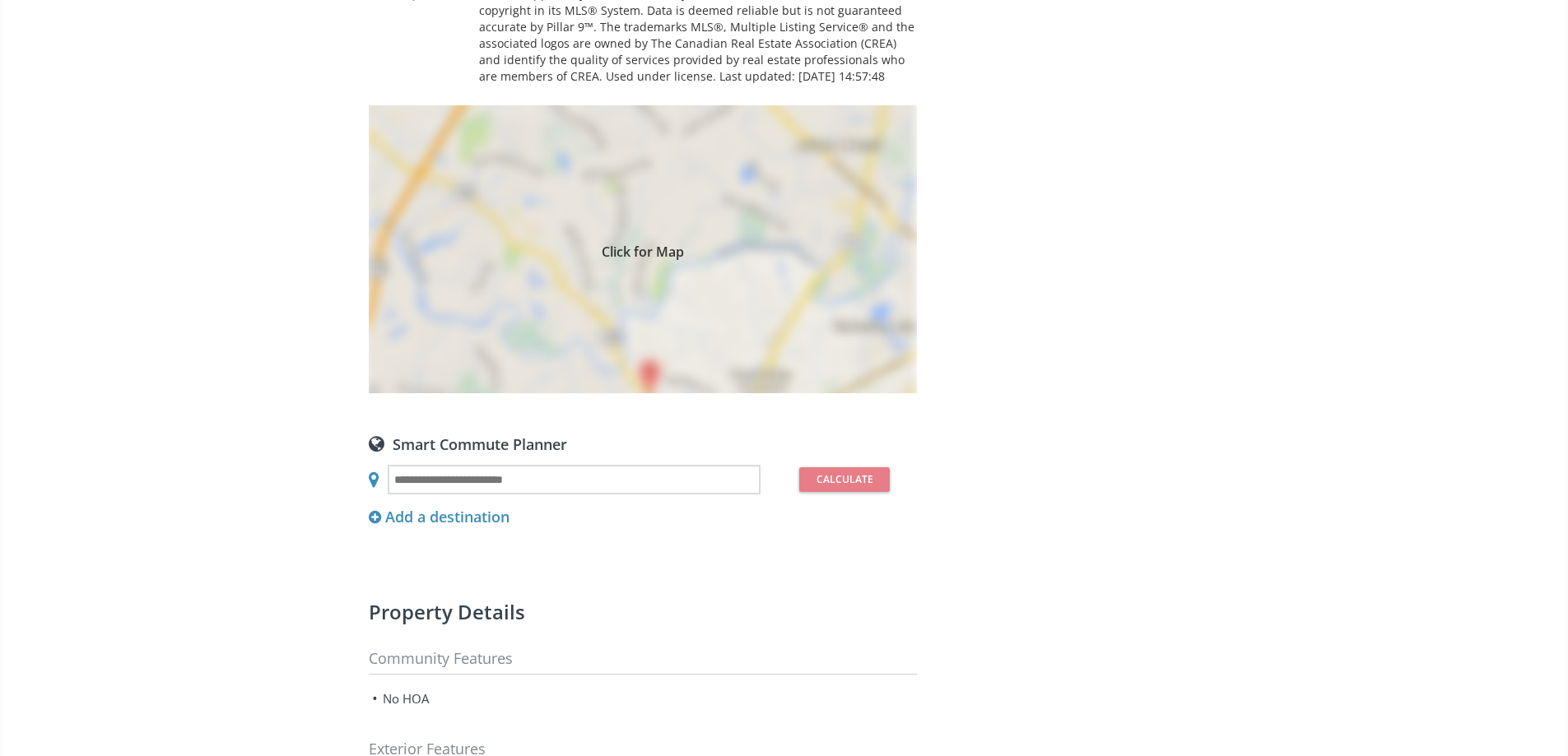
scroll to position [1316, 0]
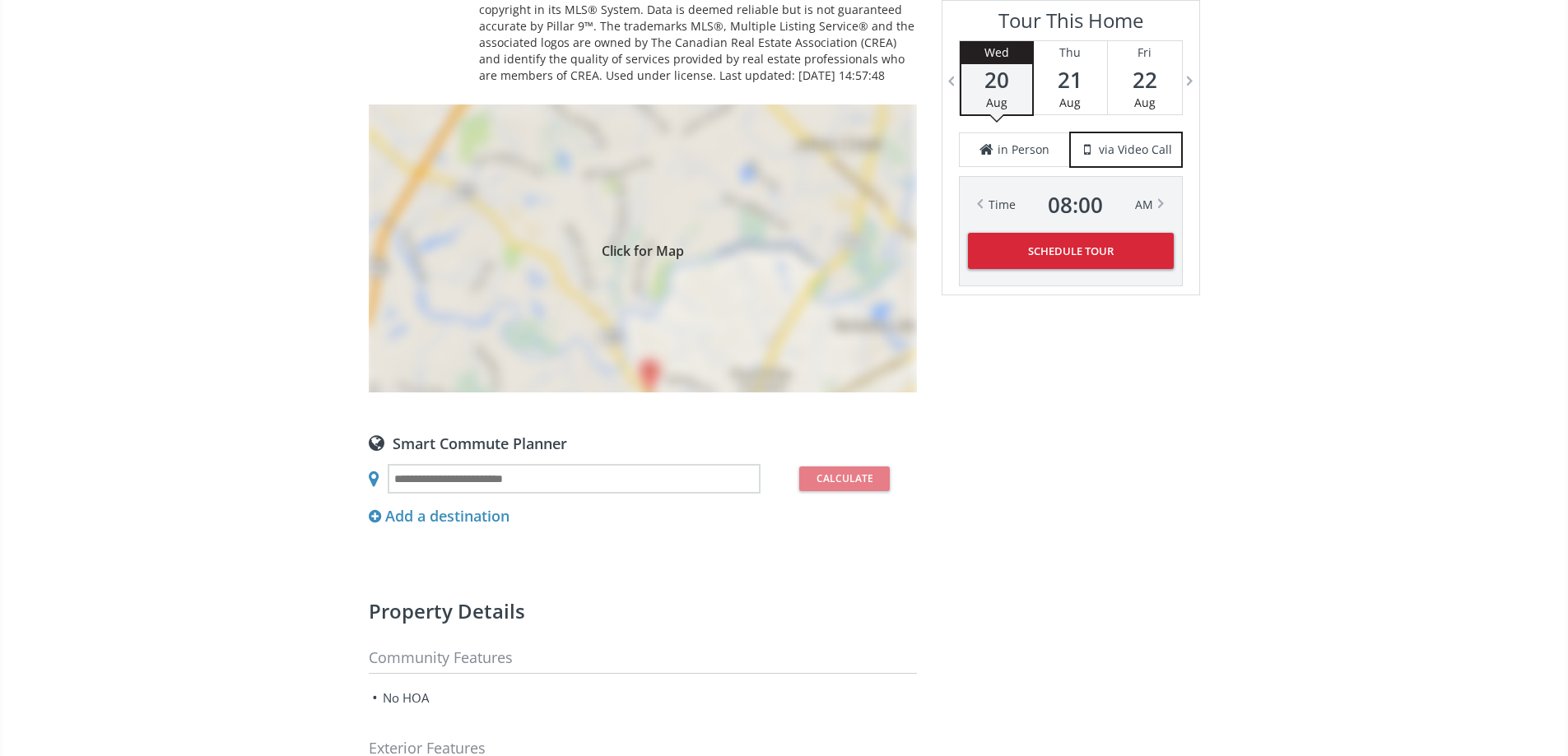
click at [667, 255] on span "Click for Map" at bounding box center [643, 248] width 549 height 13
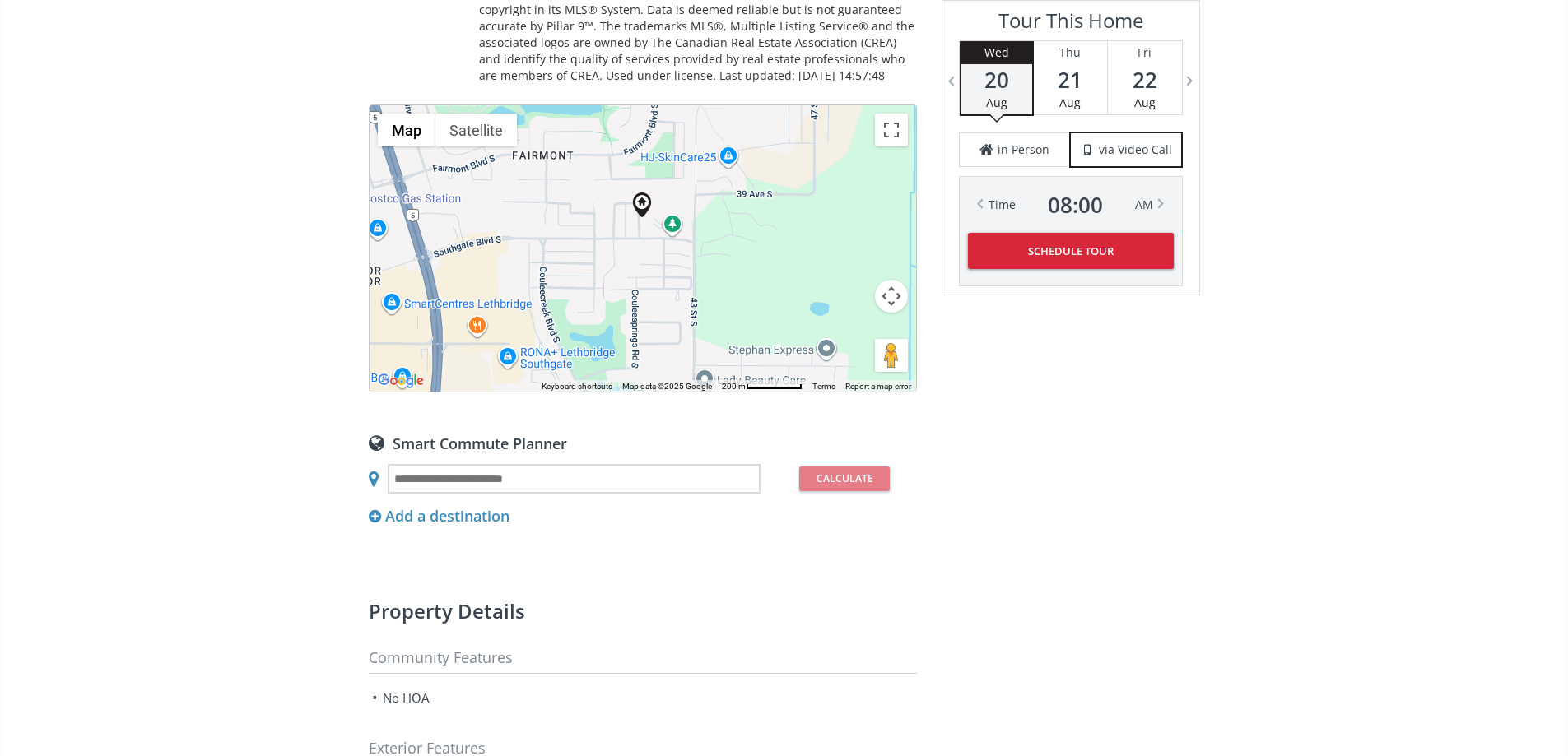
drag, startPoint x: 711, startPoint y: 435, endPoint x: 712, endPoint y: 408, distance: 27.0
click at [712, 392] on div at bounding box center [643, 249] width 547 height 286
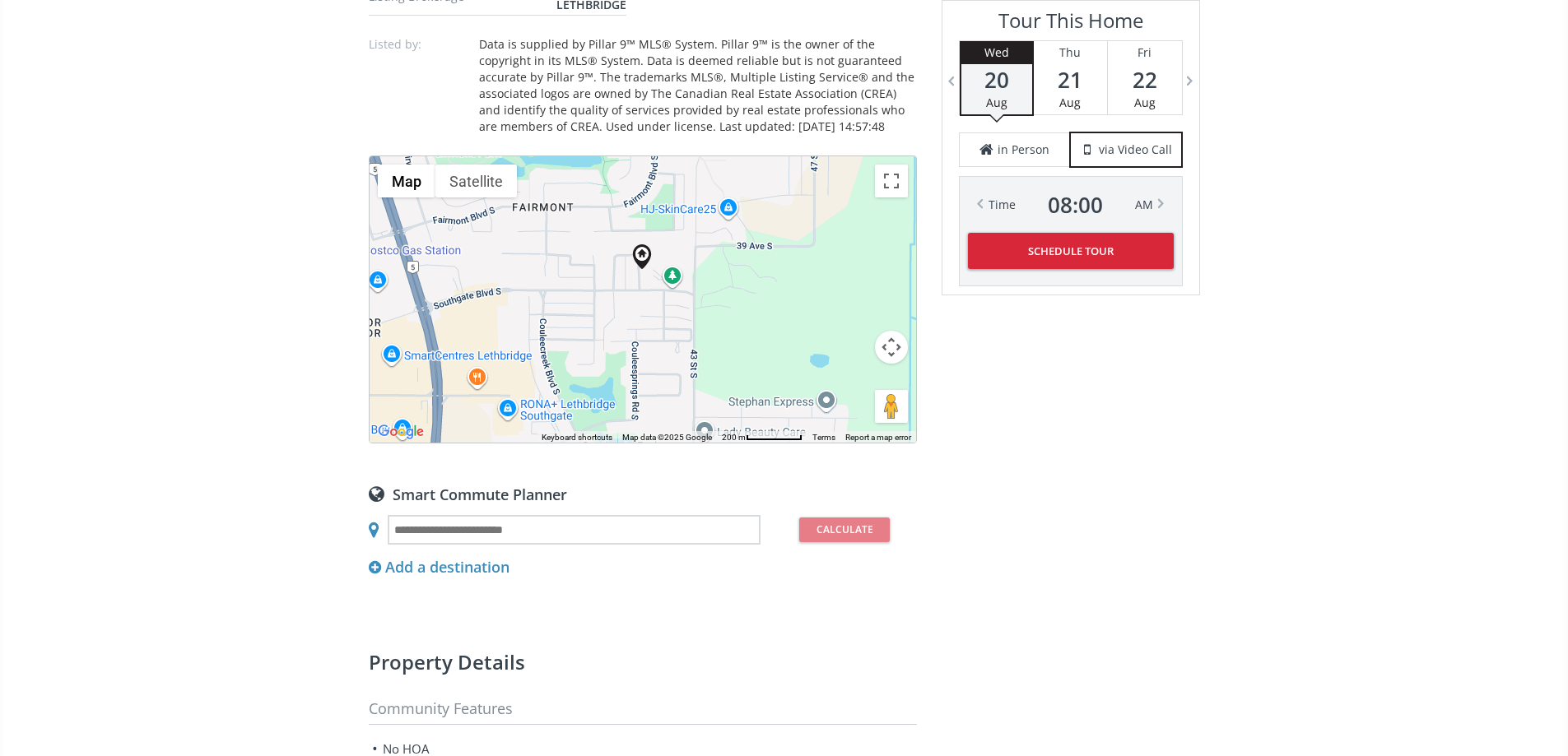
scroll to position [1234, 0]
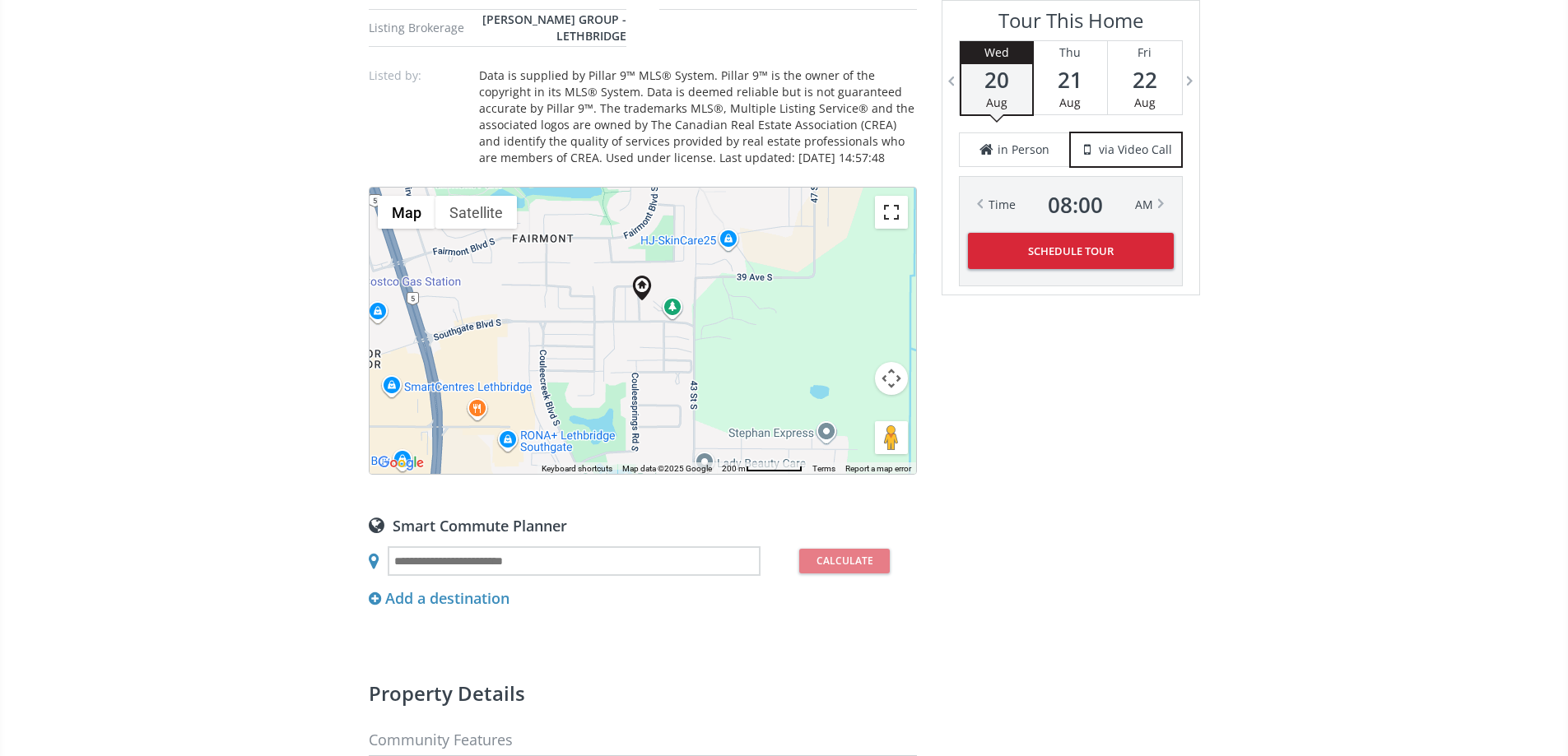
click at [893, 229] on button "Toggle fullscreen view" at bounding box center [891, 212] width 33 height 33
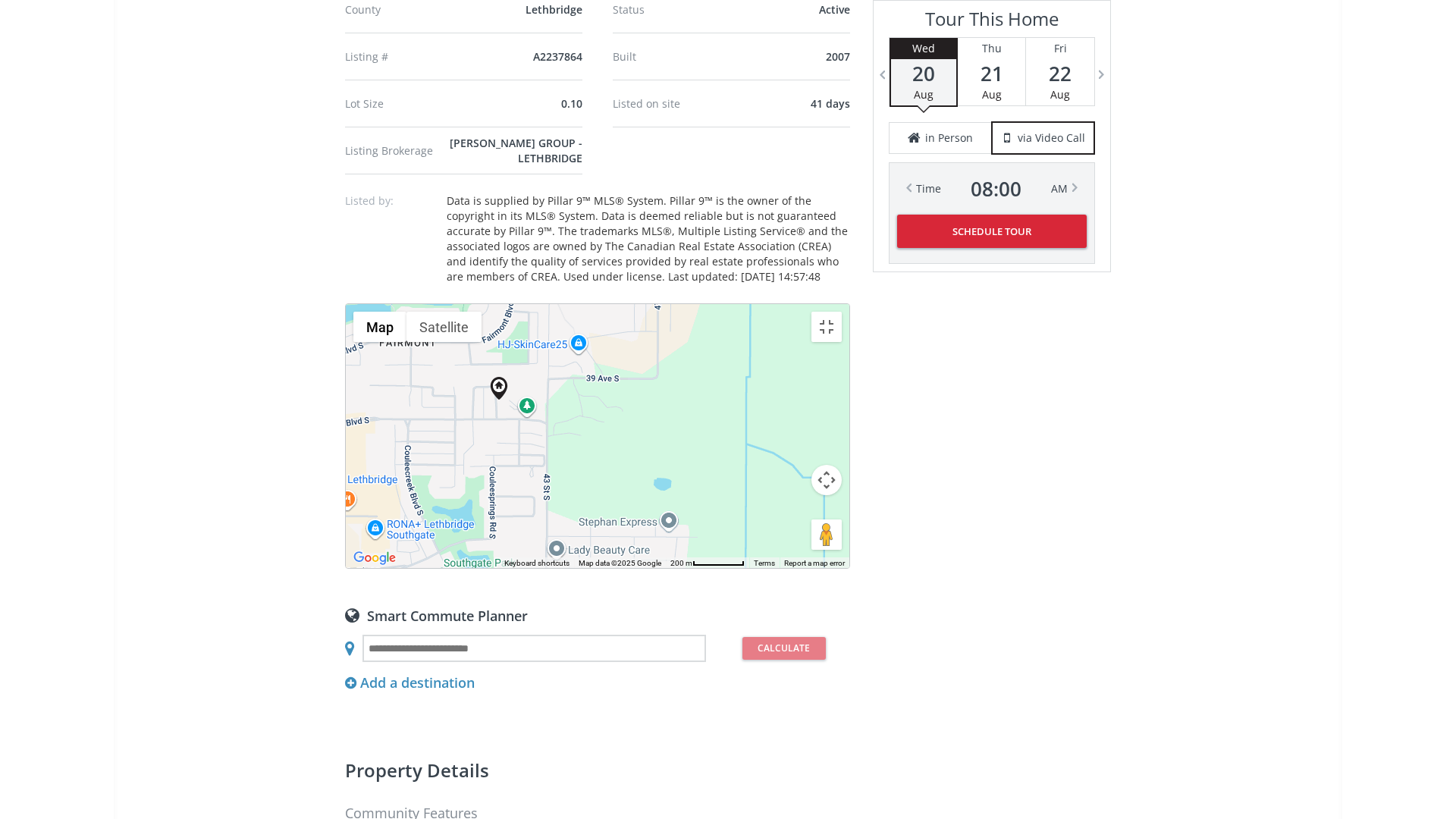
drag, startPoint x: 962, startPoint y: 428, endPoint x: 966, endPoint y: 412, distance: 16.5
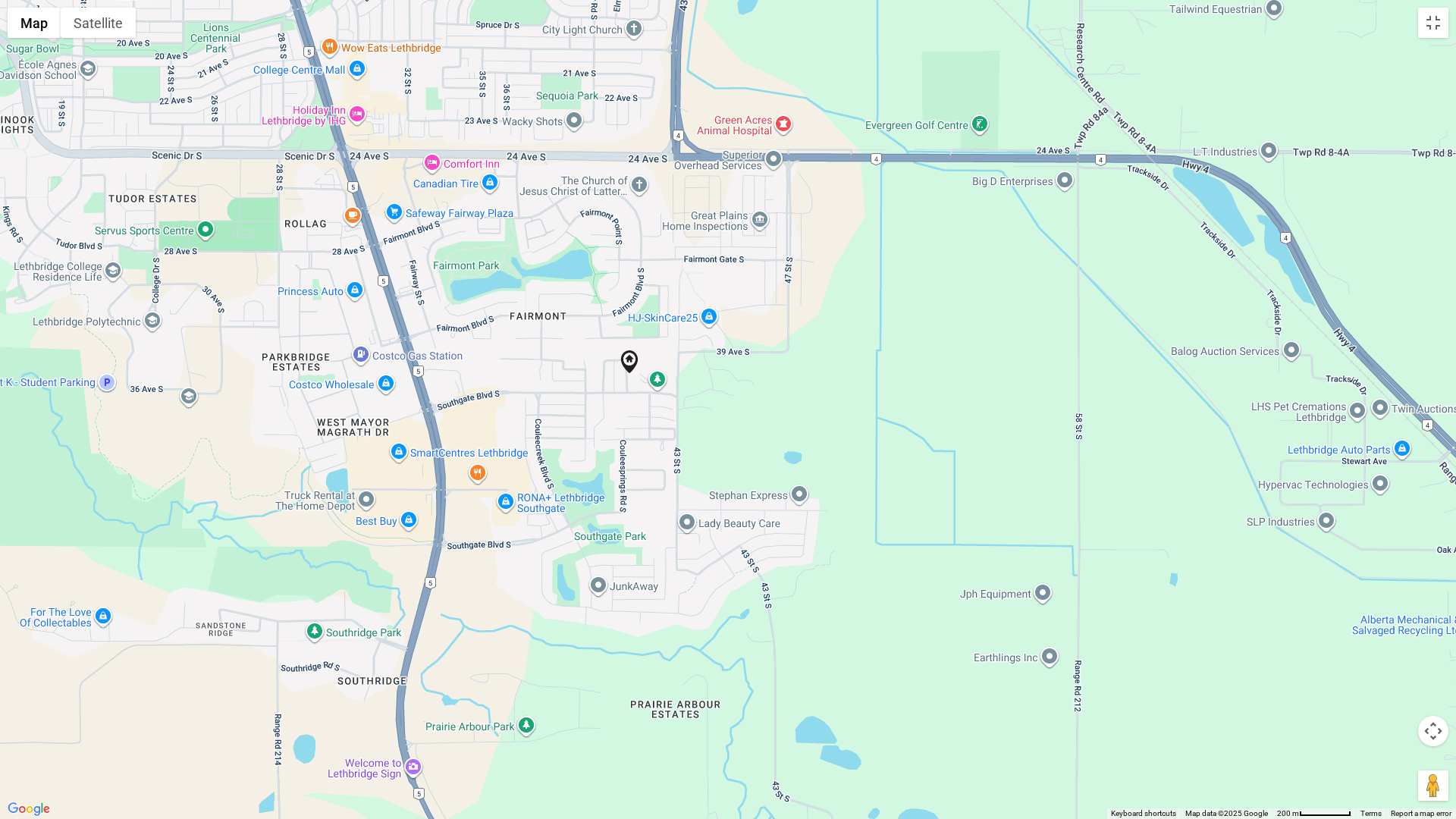
click at [966, 412] on div at bounding box center [728, 410] width 1456 height 819
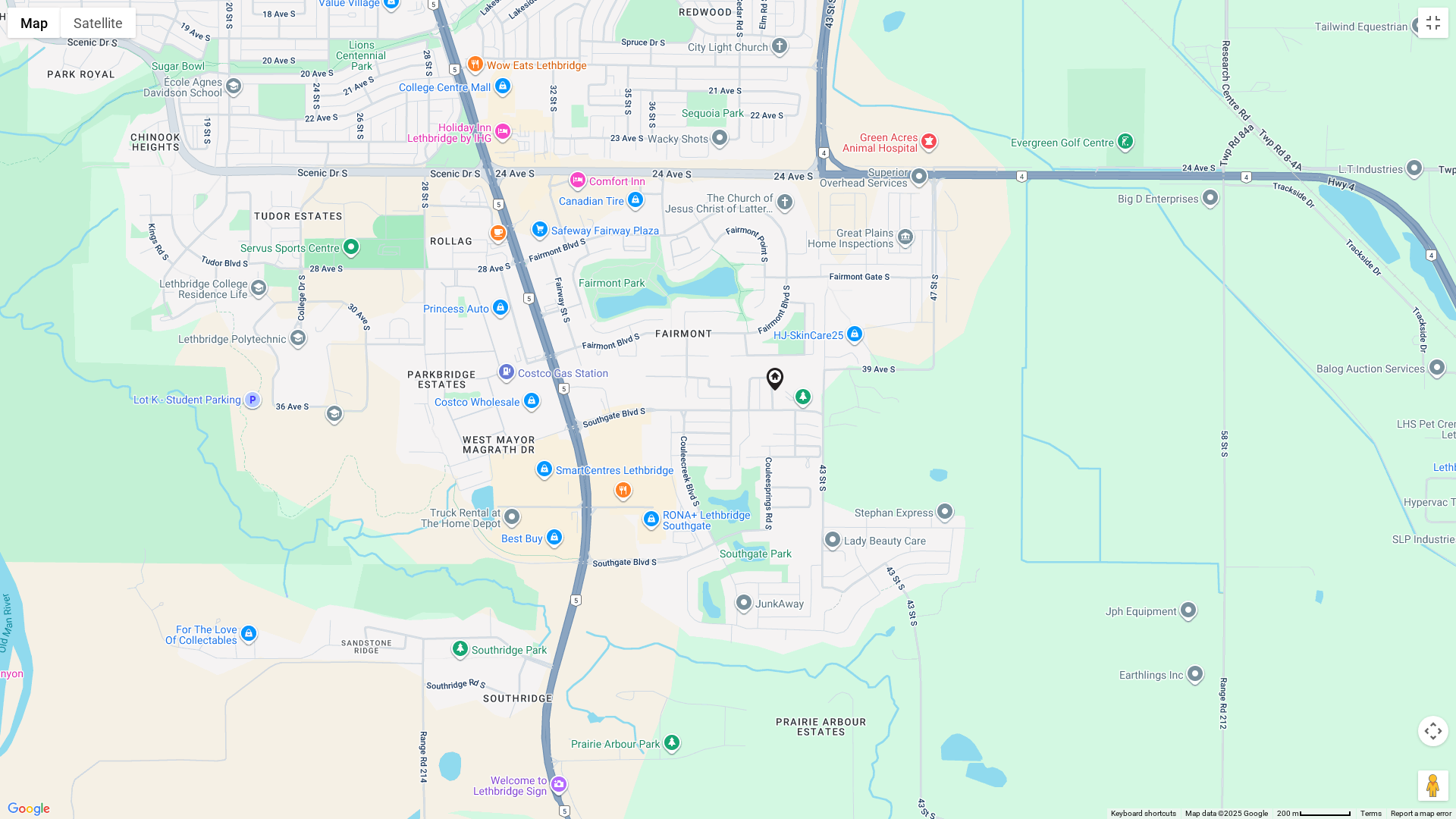
drag, startPoint x: 959, startPoint y: 397, endPoint x: 1002, endPoint y: 424, distance: 50.8
click at [1002, 424] on div at bounding box center [728, 410] width 1456 height 819
